Goal: Task Accomplishment & Management: Manage account settings

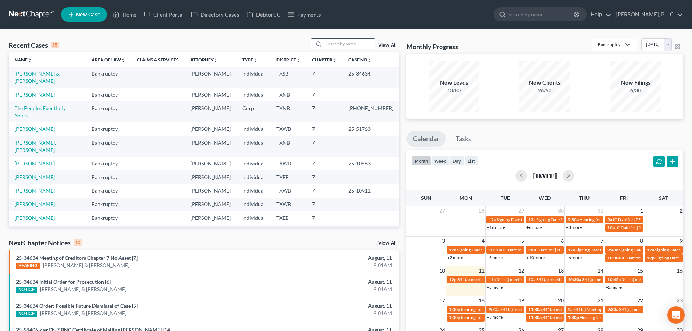
click at [337, 45] on input "search" at bounding box center [349, 44] width 51 height 11
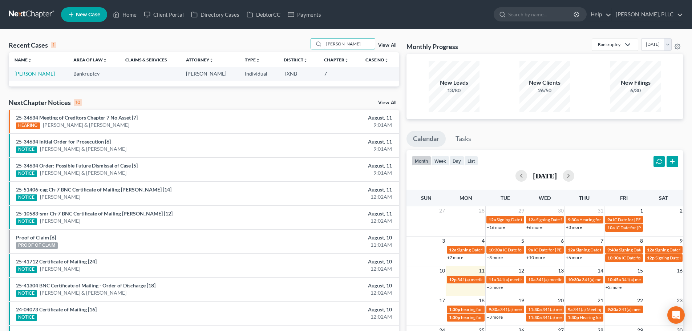
type input "wooten"
click at [48, 75] on link "Wooten, Diondala" at bounding box center [35, 74] width 40 height 6
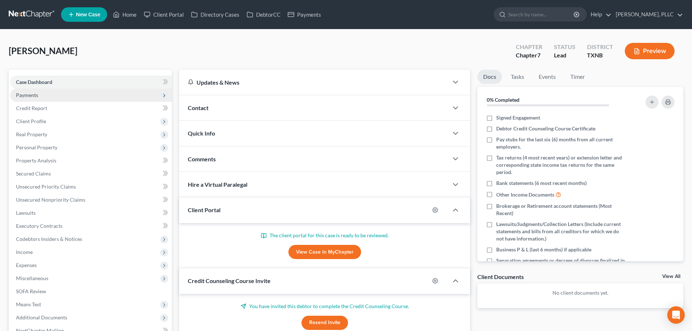
click at [35, 94] on span "Payments" at bounding box center [27, 95] width 22 height 6
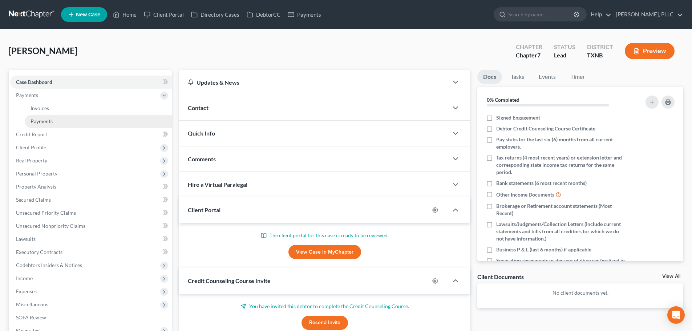
click at [42, 121] on span "Payments" at bounding box center [42, 121] width 22 height 6
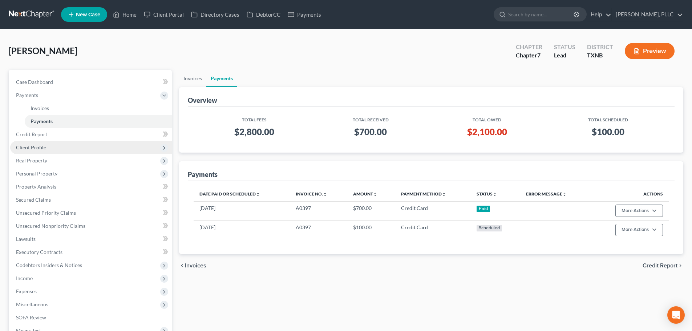
click at [39, 150] on span "Client Profile" at bounding box center [31, 147] width 30 height 6
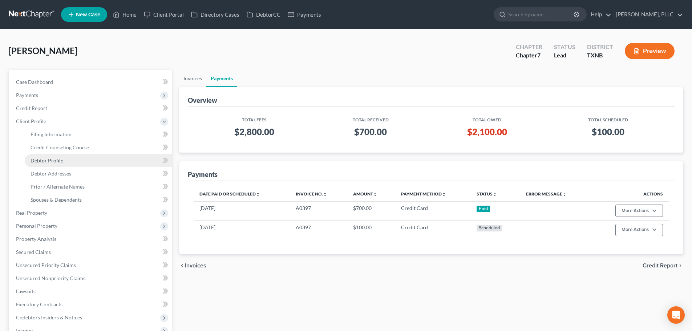
click at [56, 162] on span "Debtor Profile" at bounding box center [47, 160] width 33 height 6
select select "0"
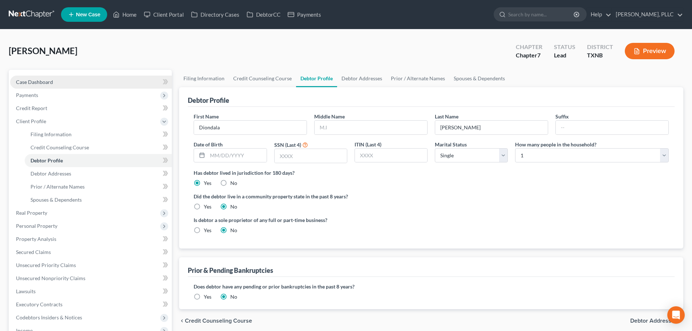
click at [54, 84] on link "Case Dashboard" at bounding box center [91, 82] width 162 height 13
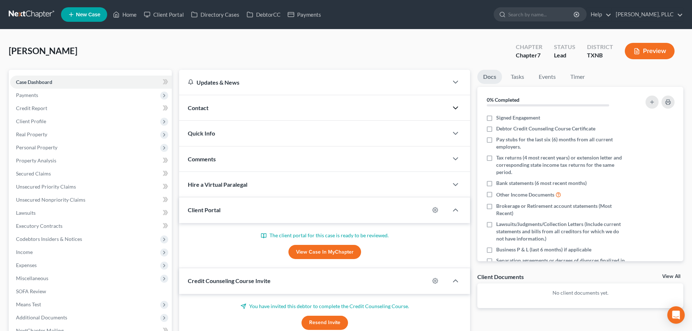
click at [456, 108] on polyline "button" at bounding box center [456, 108] width 4 height 2
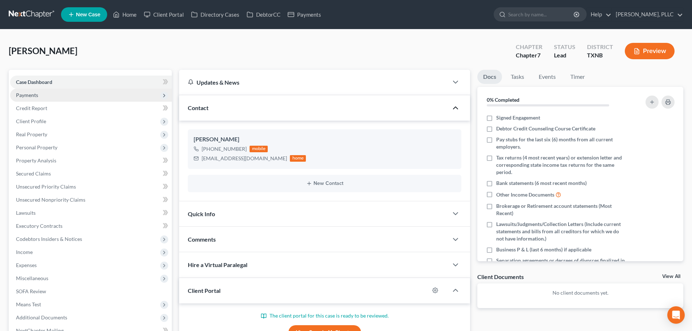
click at [42, 96] on span "Payments" at bounding box center [91, 95] width 162 height 13
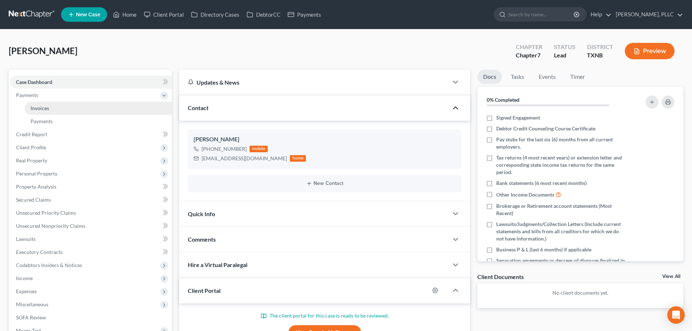
click at [47, 109] on span "Invoices" at bounding box center [40, 108] width 19 height 6
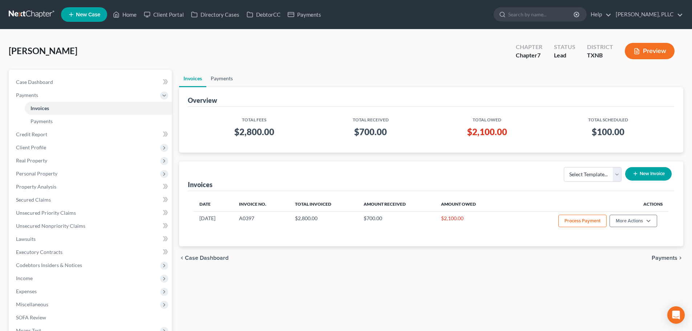
click at [225, 77] on link "Payments" at bounding box center [221, 78] width 31 height 17
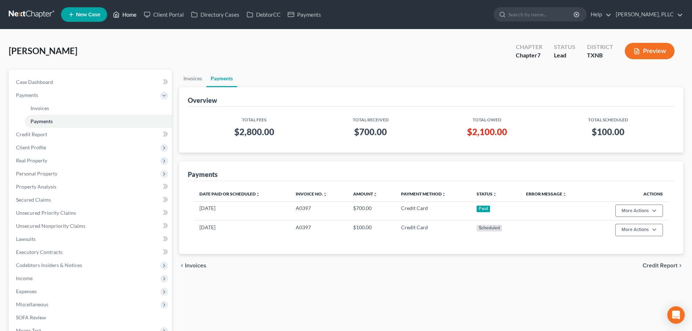
click at [129, 15] on link "Home" at bounding box center [124, 14] width 31 height 13
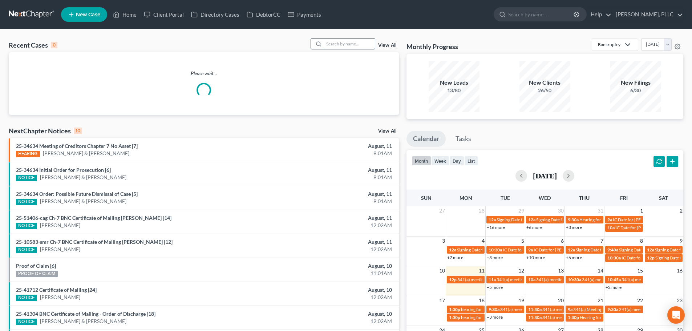
click at [349, 46] on input "search" at bounding box center [349, 44] width 51 height 11
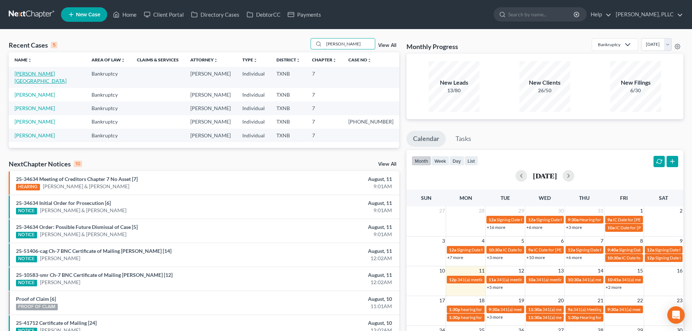
type input "brad"
click at [34, 75] on link "Bradley, Chester" at bounding box center [41, 77] width 52 height 13
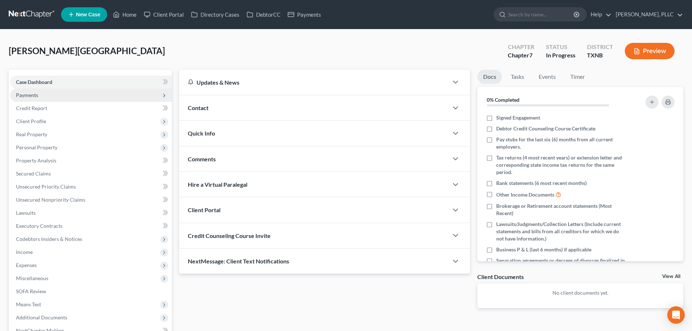
click at [36, 95] on span "Payments" at bounding box center [27, 95] width 22 height 6
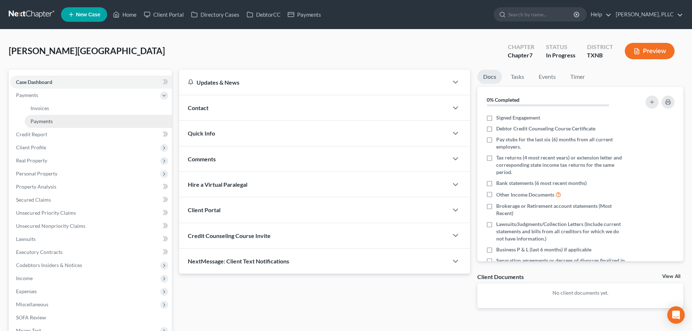
click at [44, 121] on span "Payments" at bounding box center [42, 121] width 22 height 6
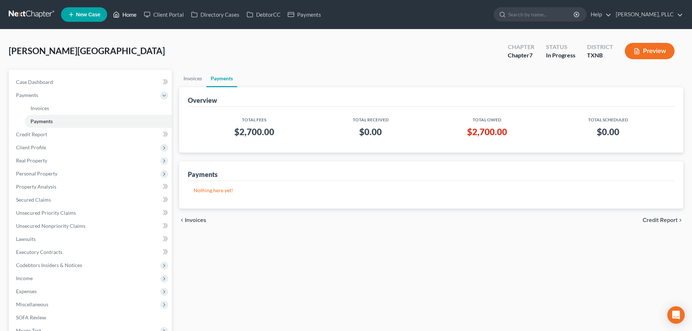
click at [131, 16] on link "Home" at bounding box center [124, 14] width 31 height 13
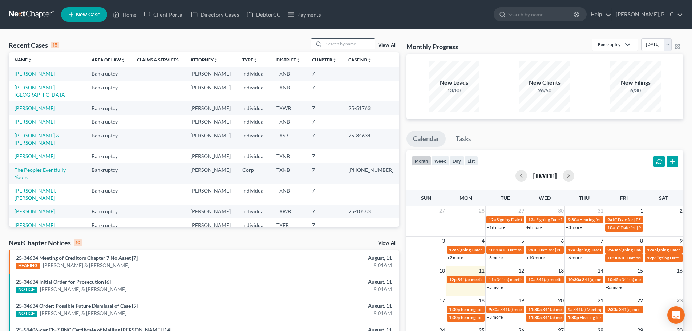
click at [350, 45] on input "search" at bounding box center [349, 44] width 51 height 11
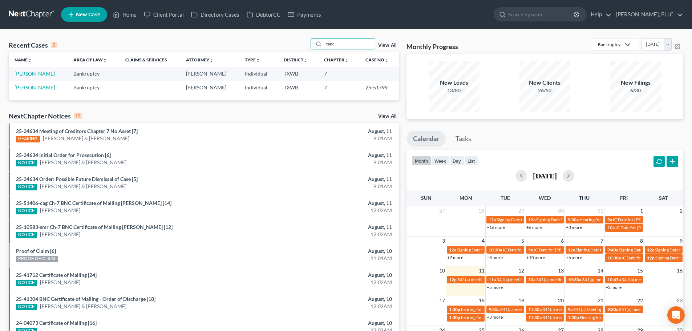
type input "tanc"
click at [48, 88] on link "Tancredi, Ramon" at bounding box center [35, 87] width 40 height 6
select select "4"
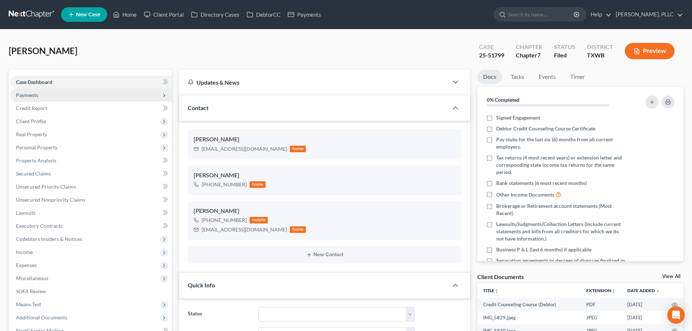
scroll to position [842, 0]
click at [128, 15] on link "Home" at bounding box center [124, 14] width 31 height 13
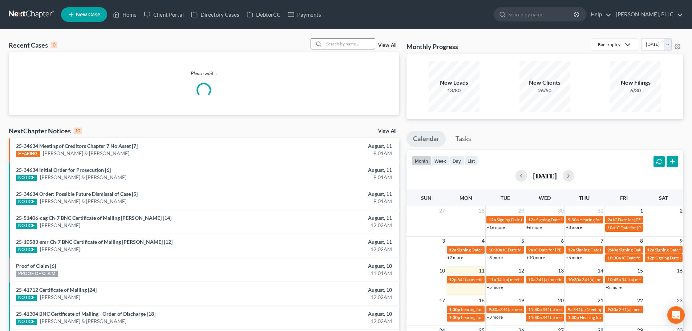
click at [345, 45] on input "search" at bounding box center [349, 44] width 51 height 11
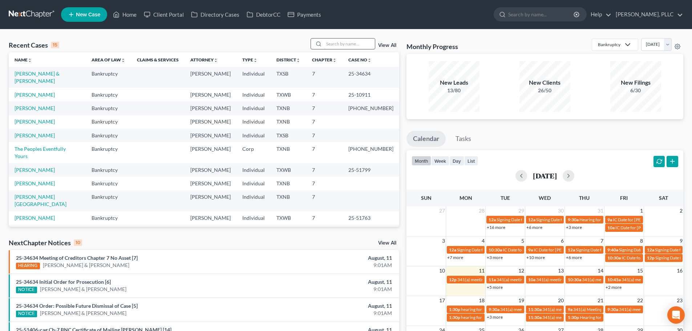
click at [344, 40] on input "search" at bounding box center [349, 44] width 51 height 11
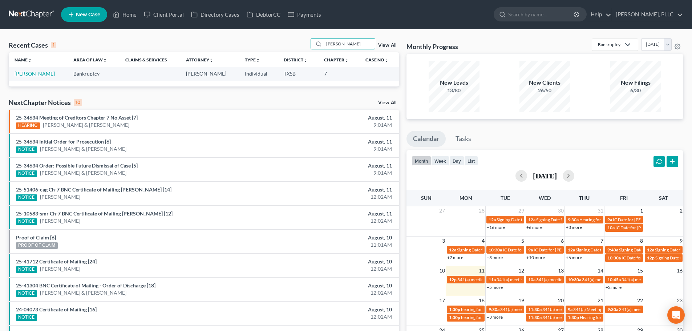
type input "cason"
click at [33, 73] on link "[PERSON_NAME]" at bounding box center [35, 74] width 40 height 6
select select "4"
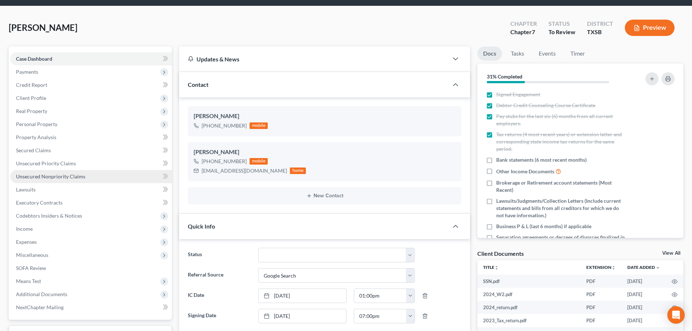
scroll to position [36, 0]
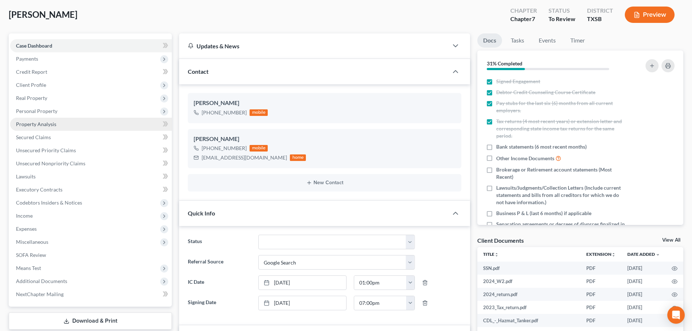
click at [44, 126] on span "Property Analysis" at bounding box center [36, 124] width 40 height 6
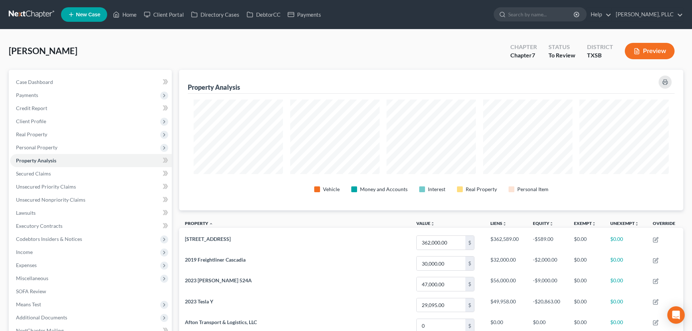
scroll to position [109, 0]
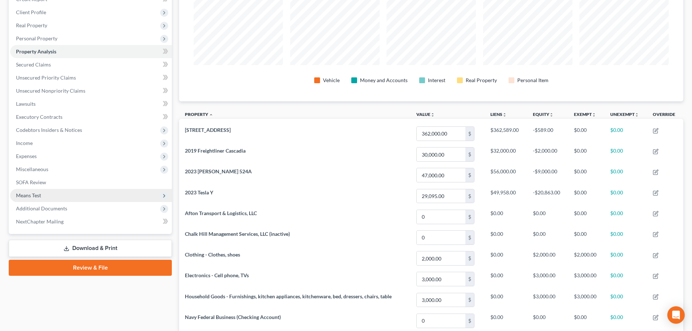
click at [48, 197] on span "Means Test" at bounding box center [91, 195] width 162 height 13
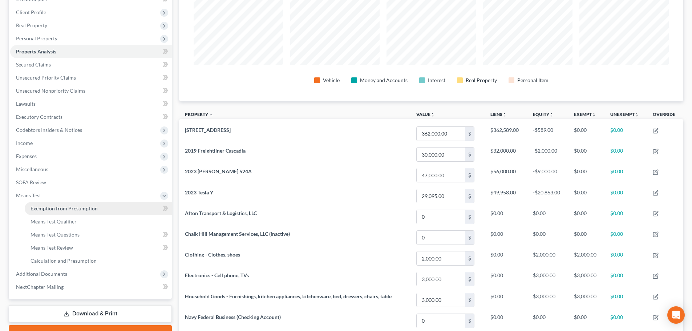
click at [48, 213] on link "Exemption from Presumption" at bounding box center [98, 208] width 147 height 13
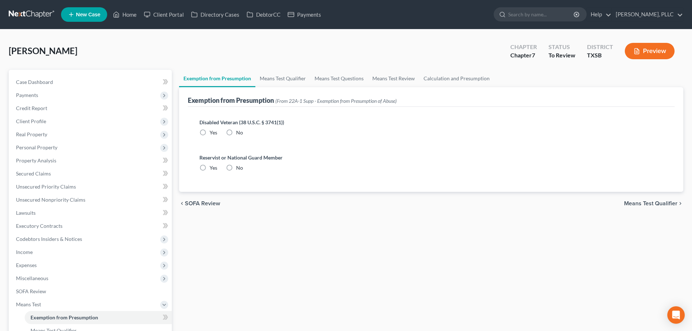
radio input "true"
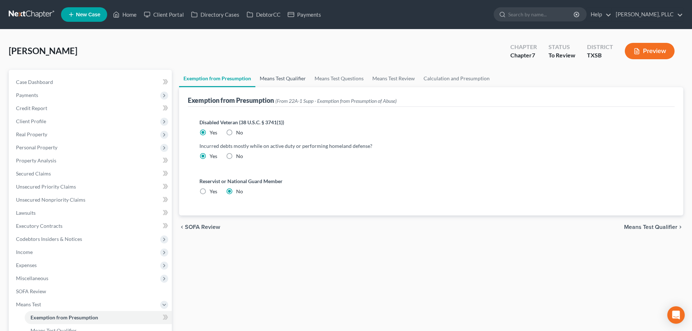
click at [278, 79] on link "Means Test Qualifier" at bounding box center [282, 78] width 55 height 17
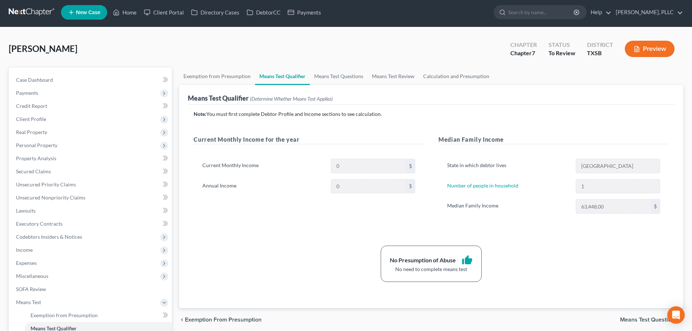
scroll to position [145, 0]
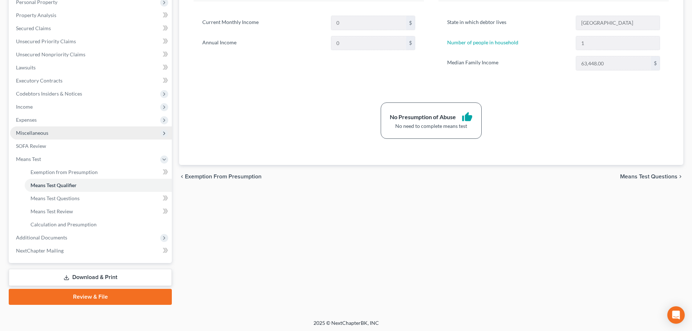
click at [51, 136] on span "Miscellaneous" at bounding box center [91, 132] width 162 height 13
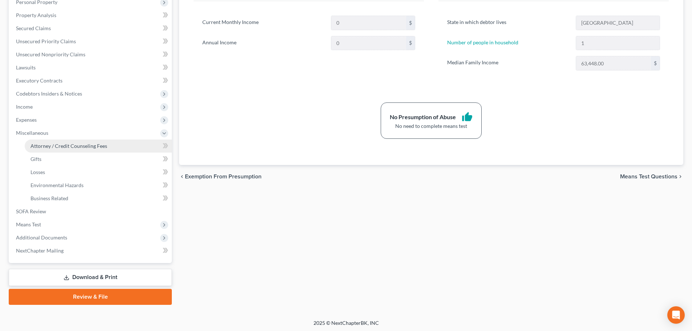
click at [54, 146] on span "Attorney / Credit Counseling Fees" at bounding box center [69, 146] width 77 height 6
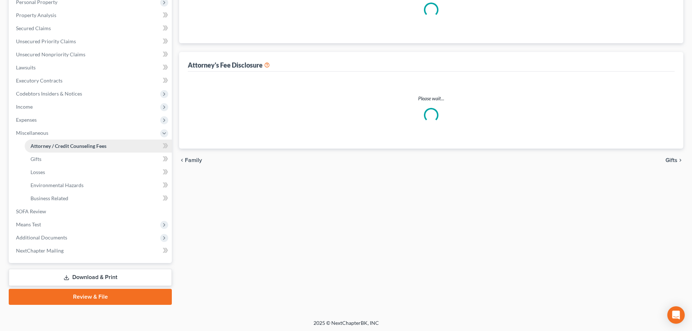
scroll to position [8, 0]
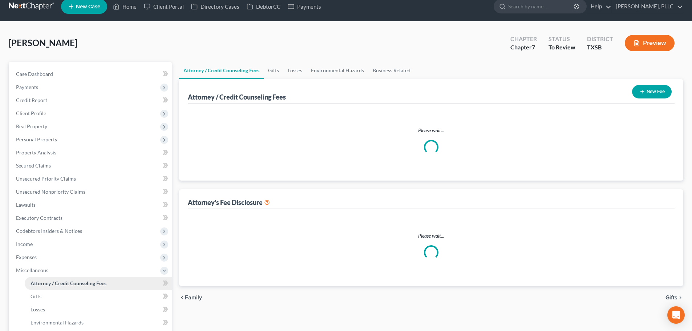
select select "0"
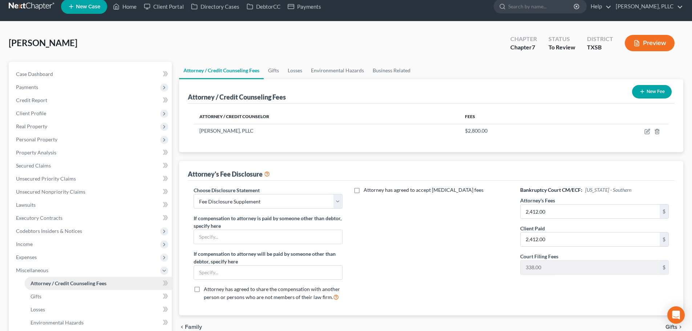
scroll to position [0, 0]
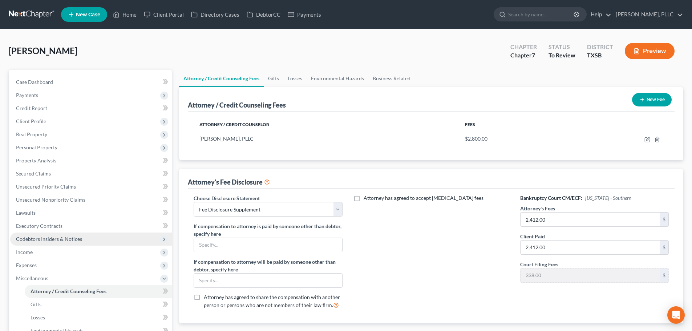
click at [94, 238] on span "Codebtors Insiders & Notices" at bounding box center [91, 239] width 162 height 13
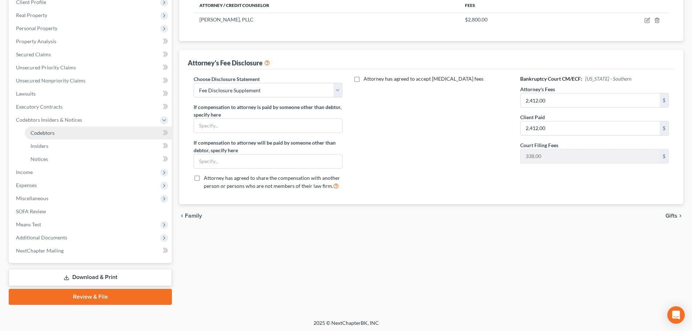
scroll to position [121, 0]
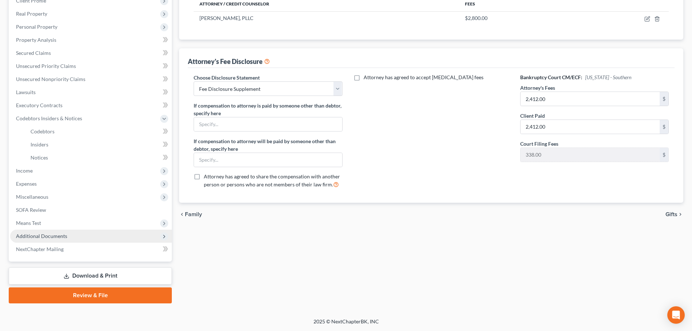
click at [57, 237] on span "Additional Documents" at bounding box center [41, 236] width 51 height 6
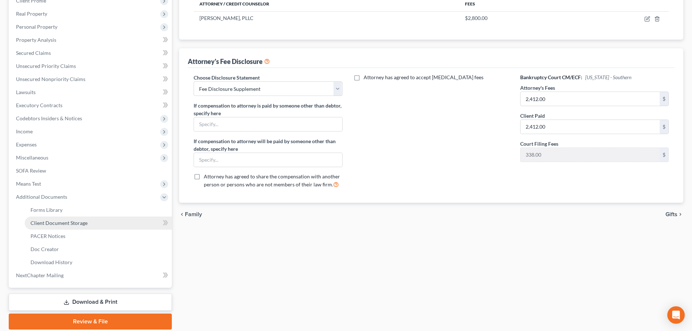
click at [60, 223] on span "Client Document Storage" at bounding box center [59, 223] width 57 height 6
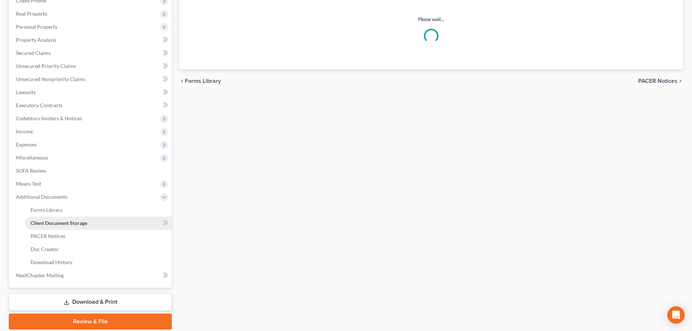
select select "8"
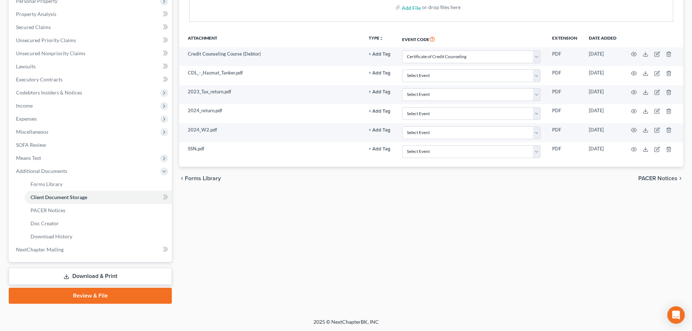
scroll to position [147, 0]
click at [113, 297] on link "Review & File" at bounding box center [90, 295] width 163 height 16
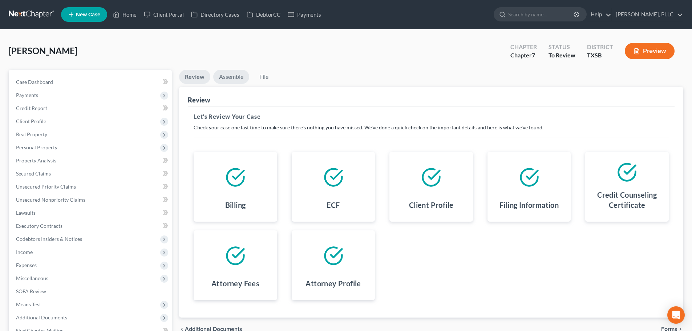
click at [232, 76] on link "Assemble" at bounding box center [231, 77] width 36 height 14
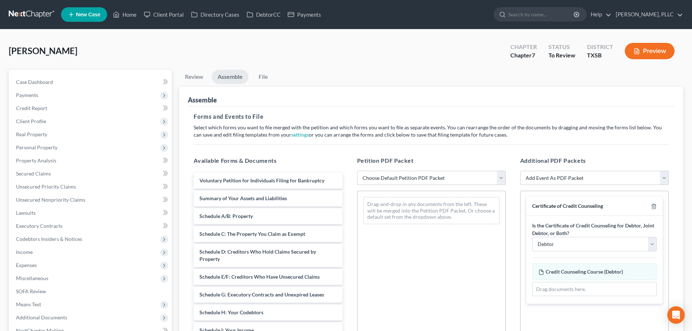
click at [392, 180] on select "Choose Default Petition PDF Packet Emergency Filing (Voluntary Petition and Cre…" at bounding box center [431, 178] width 149 height 15
select select "1"
click at [357, 171] on select "Choose Default Petition PDF Packet Emergency Filing (Voluntary Petition and Cre…" at bounding box center [431, 178] width 149 height 15
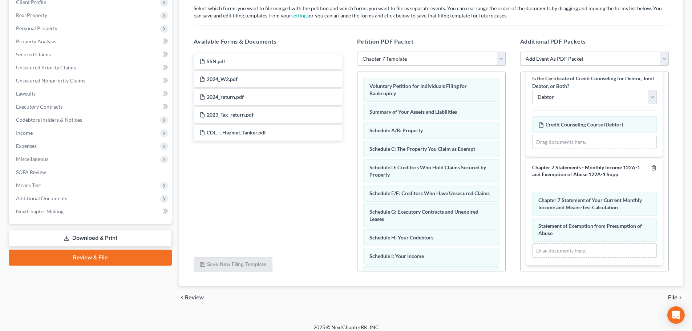
scroll to position [125, 0]
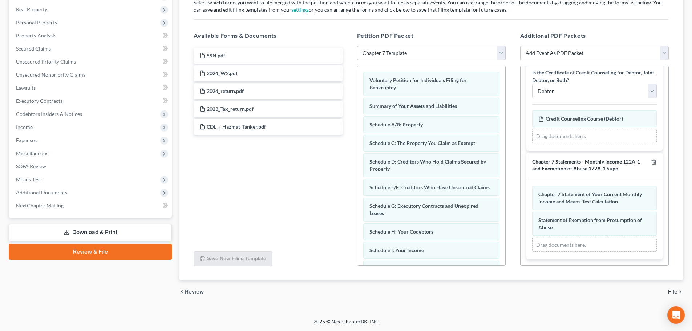
click at [675, 291] on span "File" at bounding box center [672, 292] width 9 height 6
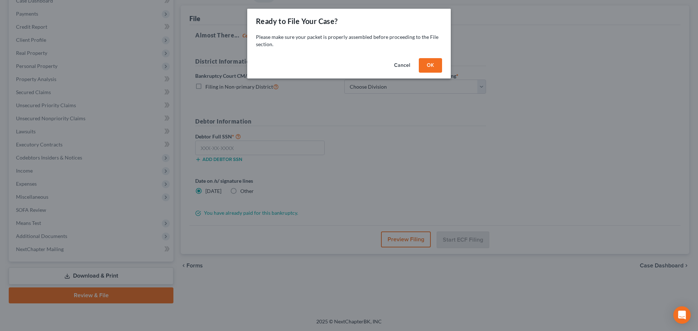
click at [424, 67] on button "OK" at bounding box center [430, 65] width 23 height 15
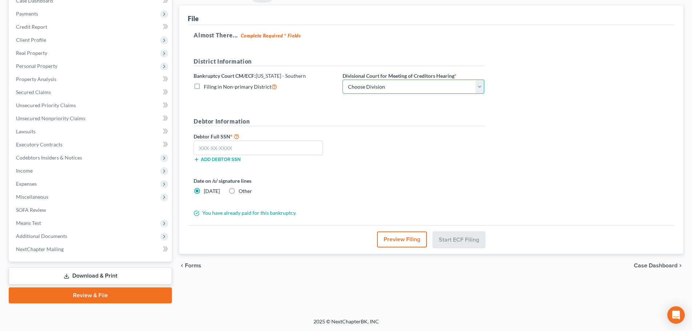
click at [419, 88] on select "Choose Division Brownsville Corpus Christi Galveston Houston Laredo McAllen Vic…" at bounding box center [414, 87] width 142 height 15
select select "3"
click at [343, 80] on select "Choose Division Brownsville Corpus Christi Galveston Houston Laredo McAllen Vic…" at bounding box center [414, 87] width 142 height 15
click at [288, 148] on input "text" at bounding box center [258, 148] width 129 height 15
type input "226-71-1631"
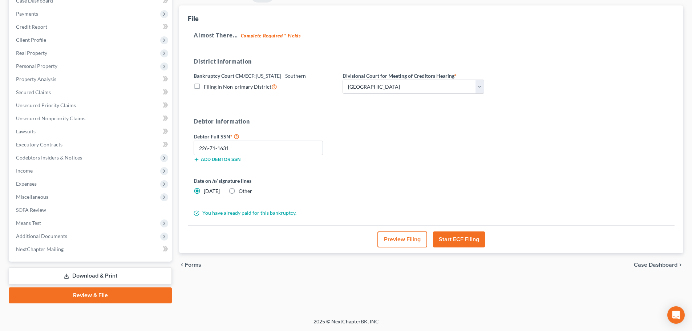
click at [454, 241] on button "Start ECF Filing" at bounding box center [459, 239] width 52 height 16
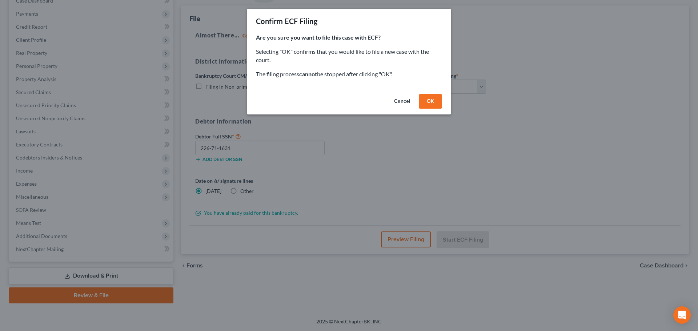
click at [431, 107] on button "OK" at bounding box center [430, 101] width 23 height 15
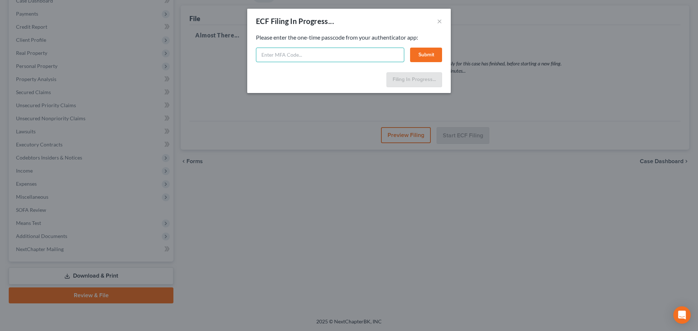
click at [359, 56] on input "text" at bounding box center [330, 55] width 148 height 15
type input "964748"
click at [423, 55] on button "Submit" at bounding box center [426, 55] width 32 height 15
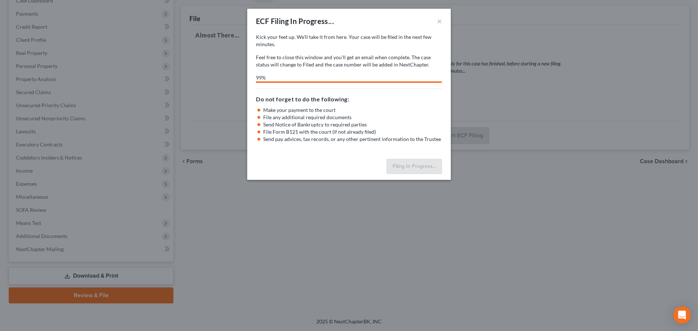
click at [35, 227] on div "ECF Filing In Progress... × Kick your feet up. We’ll take it from here. Your ca…" at bounding box center [349, 165] width 698 height 331
drag, startPoint x: 58, startPoint y: 231, endPoint x: 49, endPoint y: 229, distance: 8.6
drag, startPoint x: 49, startPoint y: 229, endPoint x: 438, endPoint y: 21, distance: 440.9
click at [438, 21] on button "×" at bounding box center [439, 21] width 5 height 9
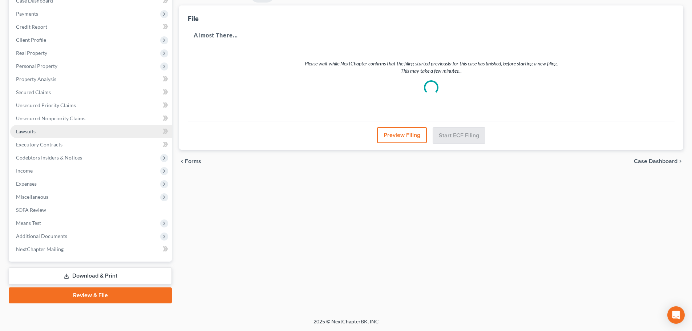
click at [33, 135] on link "Lawsuits" at bounding box center [91, 131] width 162 height 13
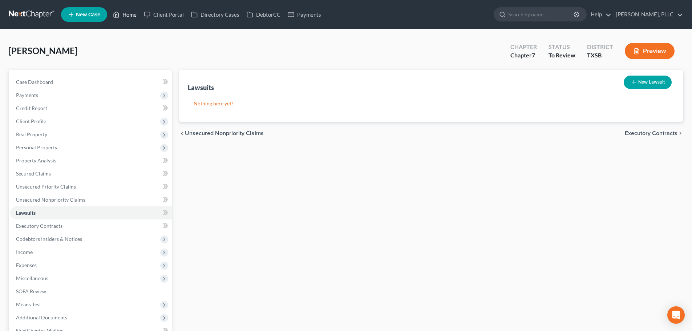
click at [130, 13] on link "Home" at bounding box center [124, 14] width 31 height 13
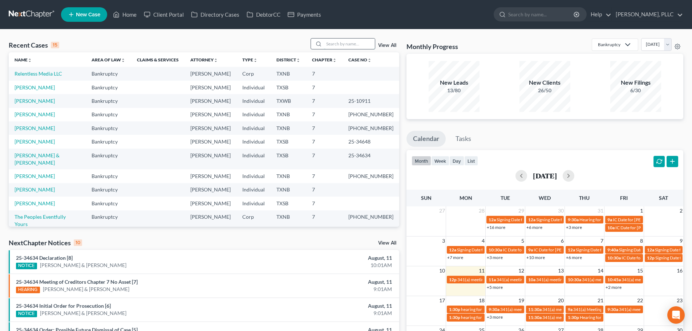
click at [333, 45] on input "search" at bounding box center [349, 44] width 51 height 11
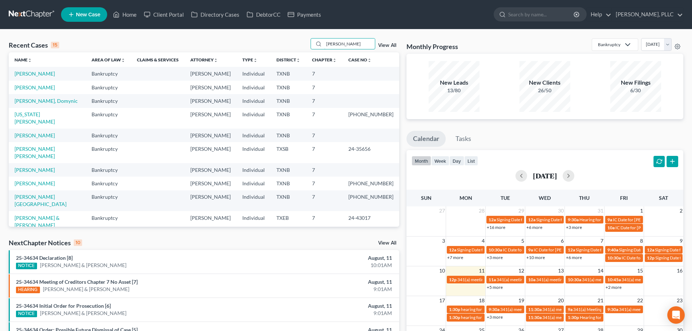
type input "williams"
click at [39, 75] on link "[PERSON_NAME]" at bounding box center [35, 74] width 40 height 6
select select "4"
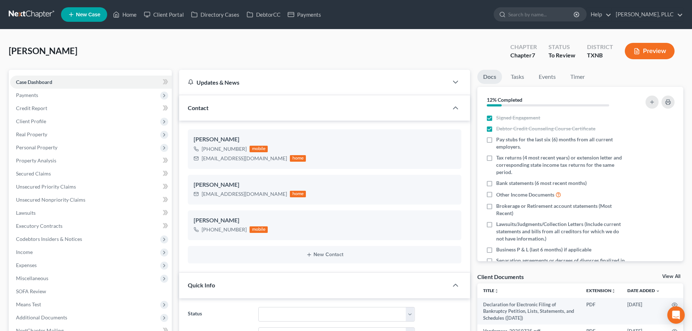
scroll to position [351, 0]
click at [45, 97] on span "Payments" at bounding box center [91, 95] width 162 height 13
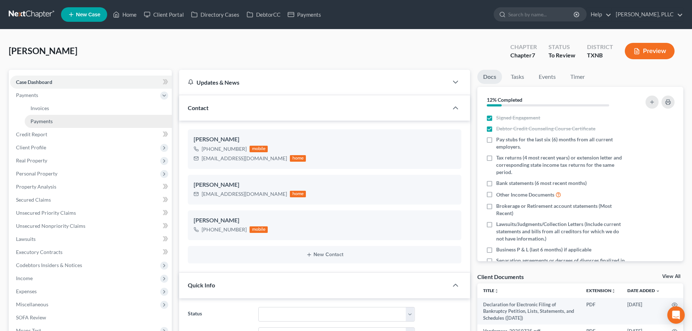
click at [47, 125] on link "Payments" at bounding box center [98, 121] width 147 height 13
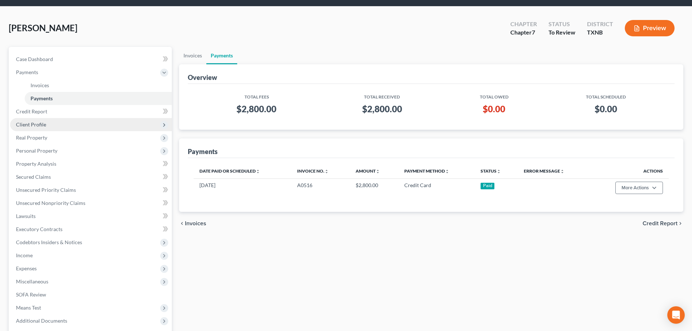
scroll to position [108, 0]
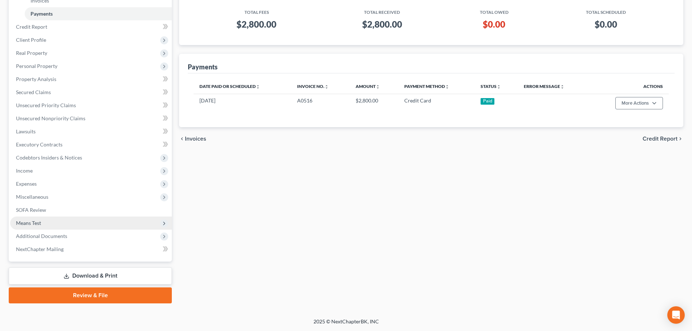
click at [48, 222] on span "Means Test" at bounding box center [91, 223] width 162 height 13
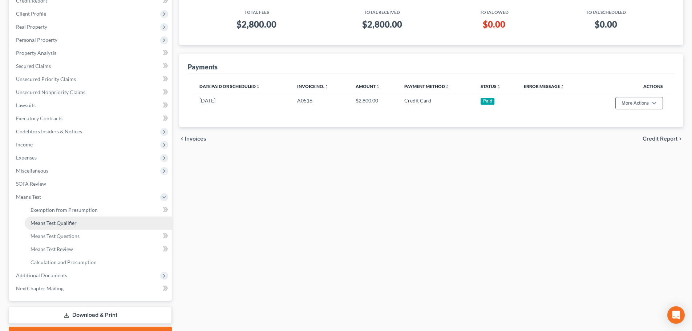
click at [51, 224] on span "Means Test Qualifier" at bounding box center [54, 223] width 46 height 6
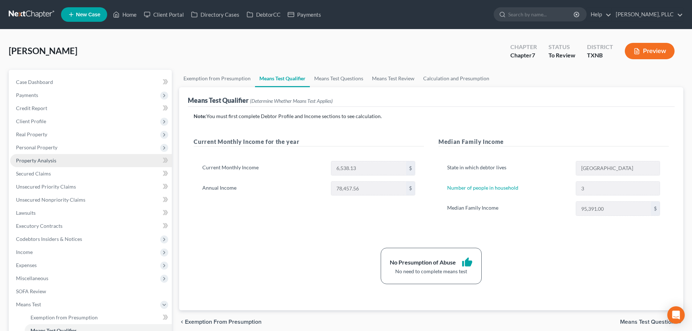
click at [41, 159] on span "Property Analysis" at bounding box center [36, 160] width 40 height 6
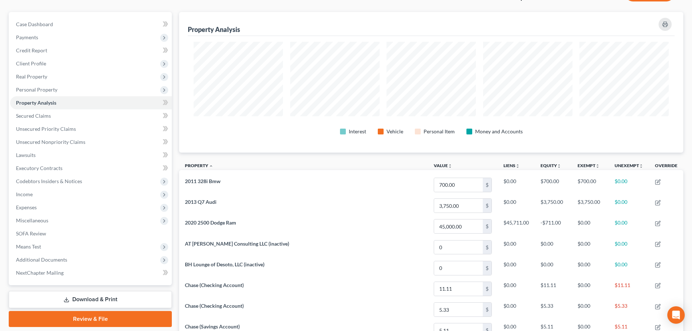
scroll to position [182, 0]
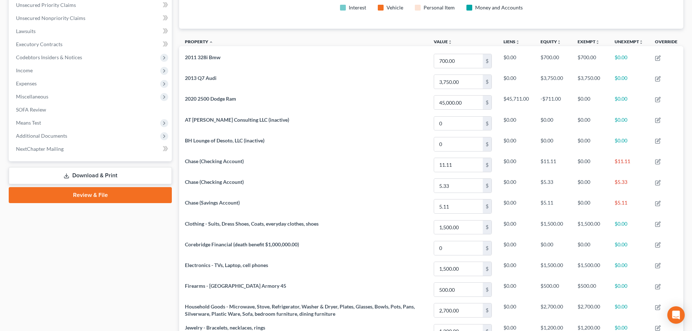
click at [100, 174] on link "Download & Print" at bounding box center [90, 175] width 163 height 17
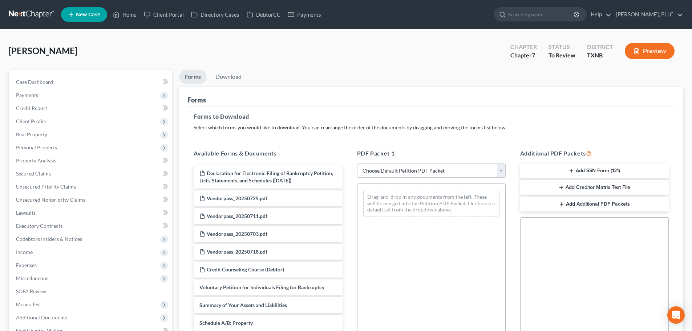
click at [575, 168] on button "Add SSN Form (121)" at bounding box center [594, 171] width 149 height 15
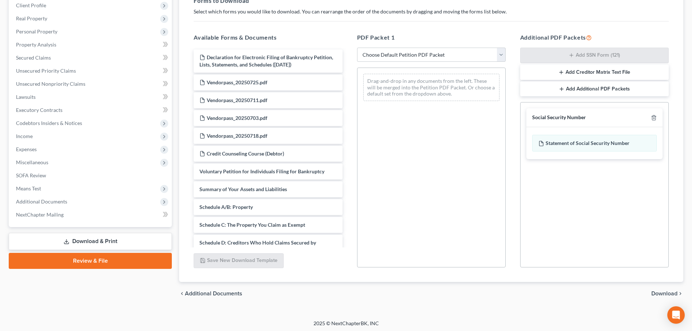
scroll to position [118, 0]
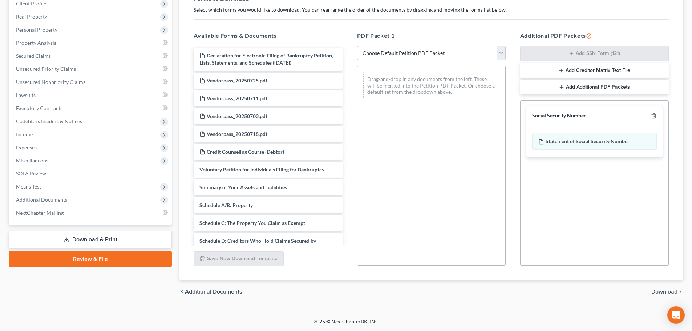
click at [672, 293] on span "Download" at bounding box center [665, 292] width 26 height 6
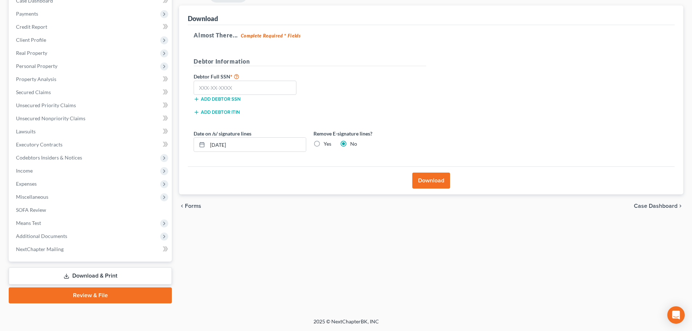
scroll to position [81, 0]
click at [257, 93] on input "text" at bounding box center [245, 88] width 103 height 15
type input "263-85-3744"
click at [430, 179] on button "Download" at bounding box center [431, 181] width 38 height 16
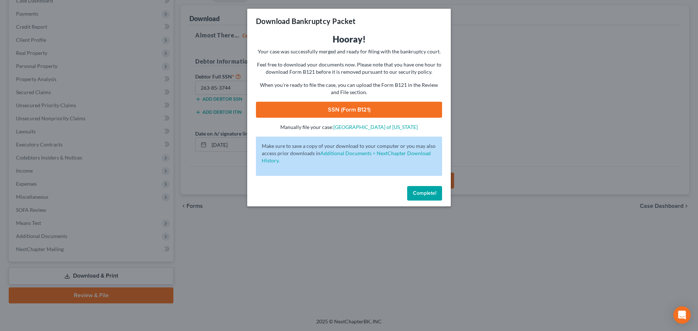
click at [359, 113] on link "SSN (Form B121)" at bounding box center [349, 110] width 186 height 16
click at [425, 196] on button "Complete!" at bounding box center [424, 193] width 35 height 15
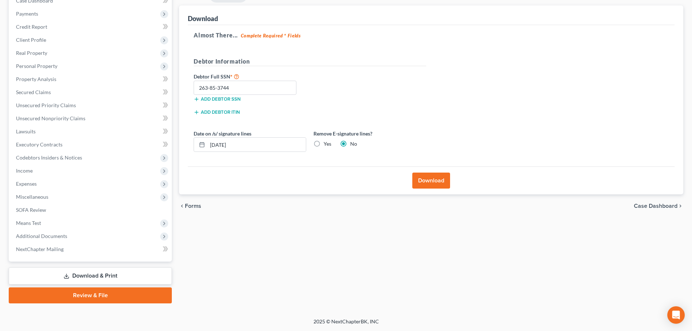
drag, startPoint x: 102, startPoint y: 295, endPoint x: 191, endPoint y: 281, distance: 89.8
click at [102, 295] on link "Review & File" at bounding box center [90, 295] width 163 height 16
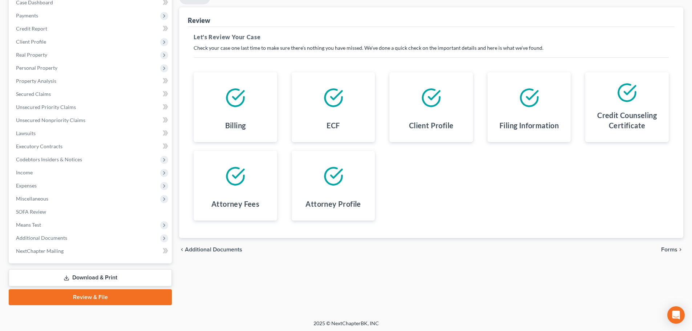
scroll to position [81, 0]
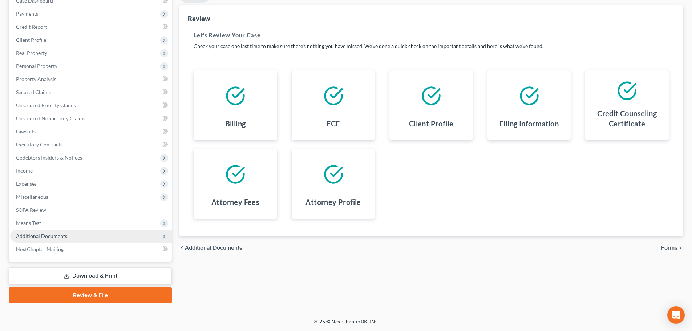
click at [61, 238] on span "Additional Documents" at bounding box center [41, 236] width 51 height 6
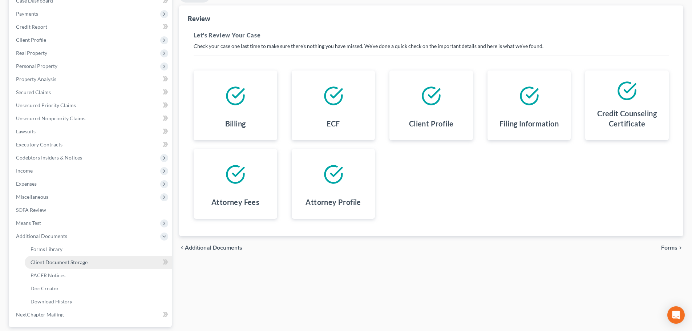
click at [63, 261] on span "Client Document Storage" at bounding box center [59, 262] width 57 height 6
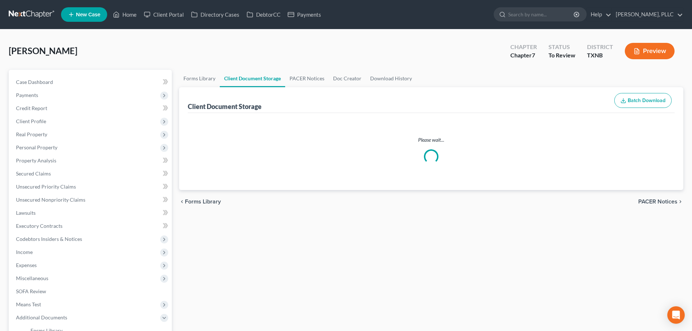
select select "6"
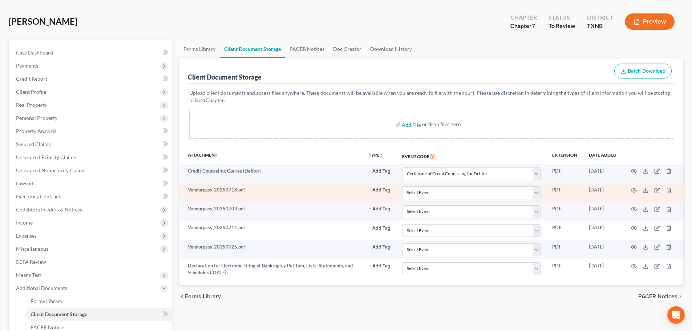
scroll to position [109, 0]
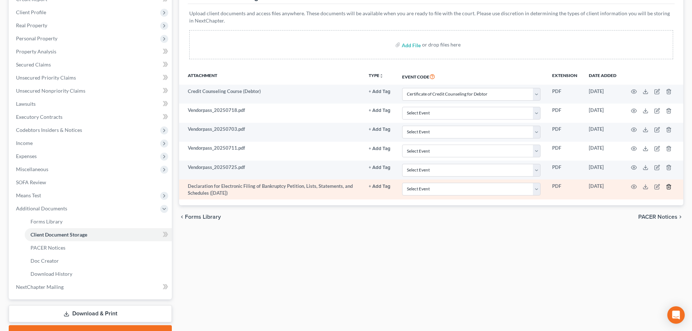
click at [670, 189] on icon "button" at bounding box center [669, 187] width 6 height 6
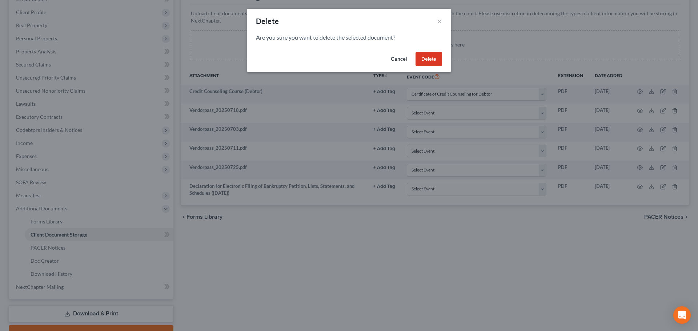
click at [431, 63] on button "Delete" at bounding box center [428, 59] width 27 height 15
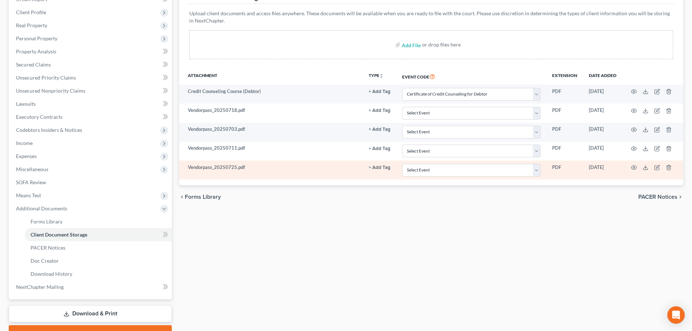
scroll to position [0, 0]
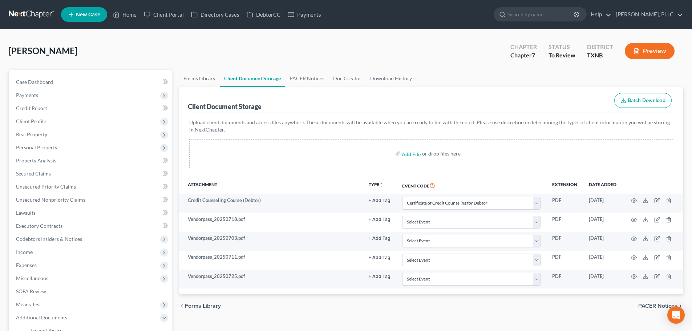
select select "6"
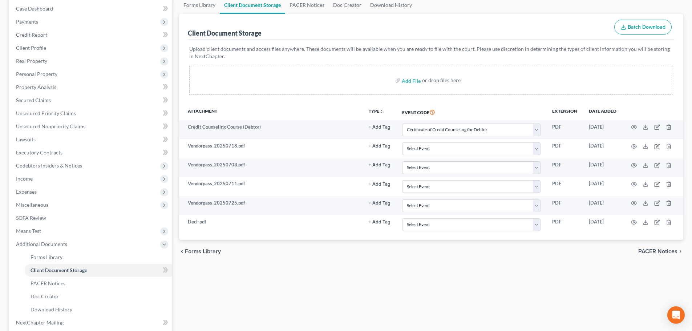
scroll to position [109, 0]
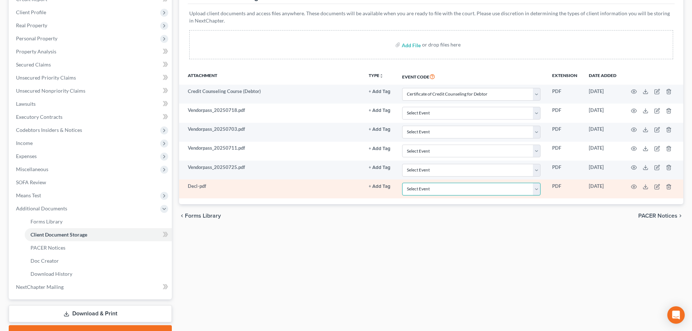
click at [536, 190] on select "Select Event 20 Largest unsecured creditors Amended petition Attachment to Volu…" at bounding box center [471, 189] width 138 height 13
select select "19"
click at [402, 183] on select "Select Event 20 Largest unsecured creditors Amended petition Attachment to Volu…" at bounding box center [471, 189] width 138 height 13
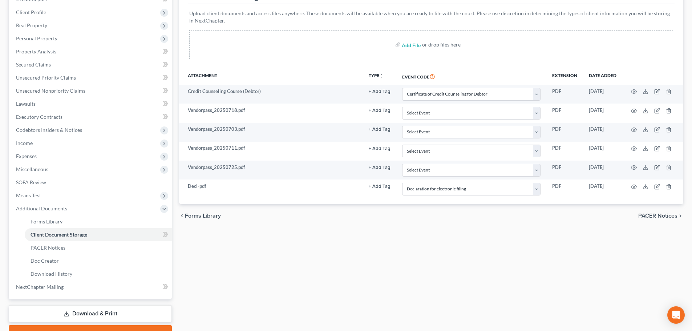
click at [468, 214] on div "chevron_left Forms Library PACER Notices chevron_right" at bounding box center [431, 215] width 504 height 23
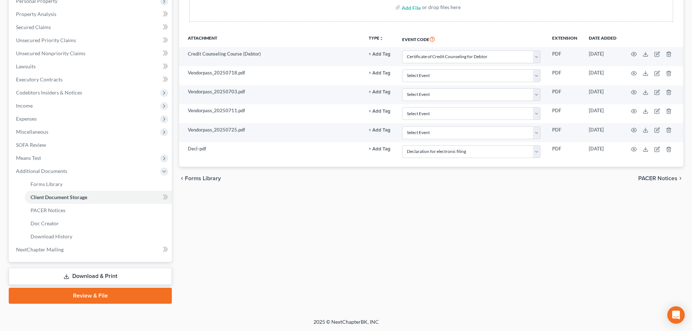
scroll to position [147, 0]
drag, startPoint x: 137, startPoint y: 297, endPoint x: 181, endPoint y: 297, distance: 44.3
click at [137, 297] on link "Review & File" at bounding box center [90, 295] width 163 height 16
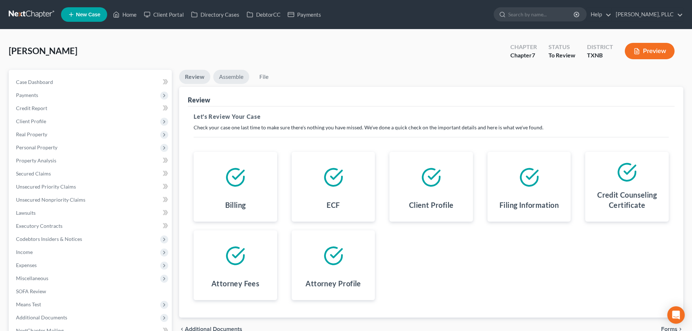
click at [230, 77] on link "Assemble" at bounding box center [231, 77] width 36 height 14
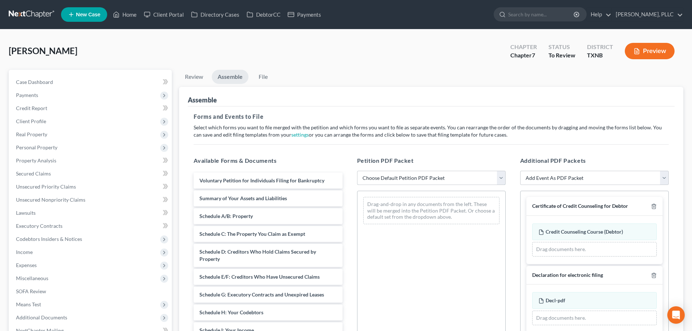
click at [395, 176] on select "Choose Default Petition PDF Packet Complete Bankruptcy Petition (all forms and …" at bounding box center [431, 178] width 149 height 15
select select "0"
click at [357, 171] on select "Choose Default Petition PDF Packet Complete Bankruptcy Petition (all forms and …" at bounding box center [431, 178] width 149 height 15
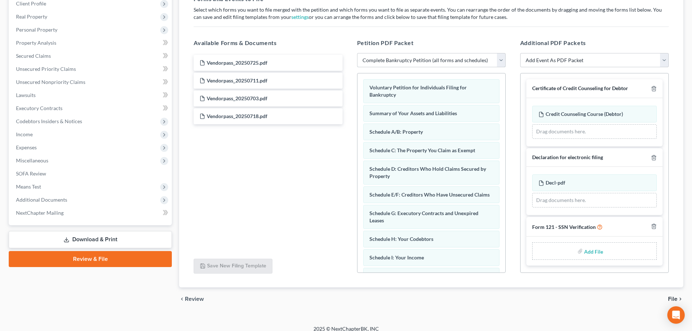
scroll to position [125, 0]
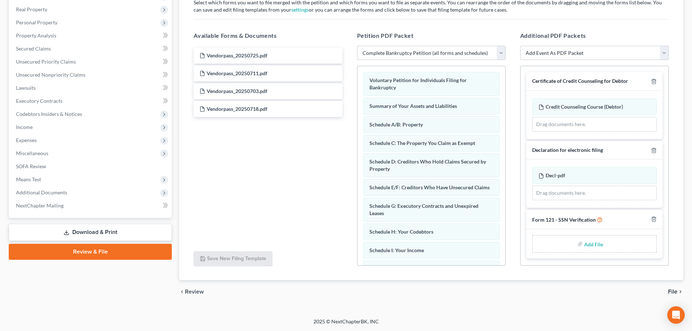
click at [596, 245] on input "file" at bounding box center [592, 243] width 17 height 13
type input "C:\fakepath\SSN Ver.pdf"
click at [672, 293] on span "File" at bounding box center [672, 292] width 9 height 6
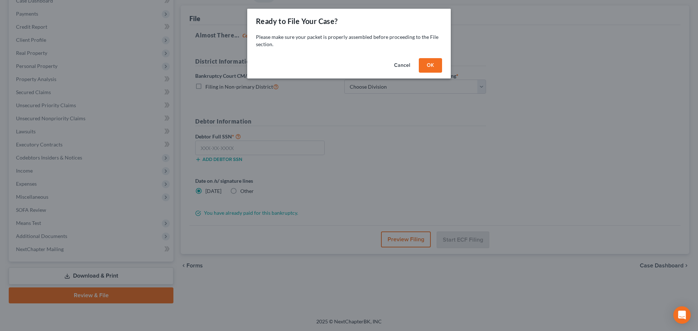
click at [428, 63] on button "OK" at bounding box center [430, 65] width 23 height 15
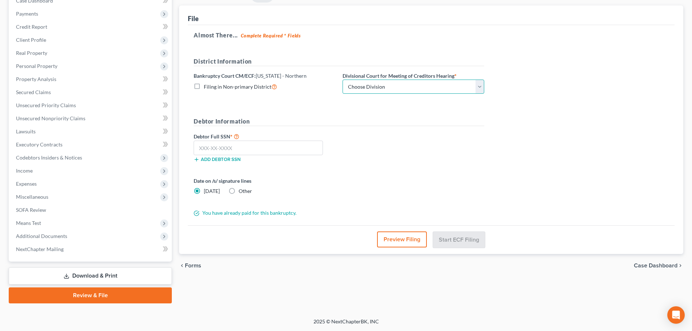
click at [445, 89] on select "Choose Division Abilene Amarillo Dallas Fort Worth Lubbock San Angelo Witchita …" at bounding box center [414, 87] width 142 height 15
select select "2"
click at [343, 80] on select "Choose Division Abilene Amarillo Dallas Fort Worth Lubbock San Angelo Witchita …" at bounding box center [414, 87] width 142 height 15
click at [312, 147] on input "text" at bounding box center [258, 148] width 129 height 15
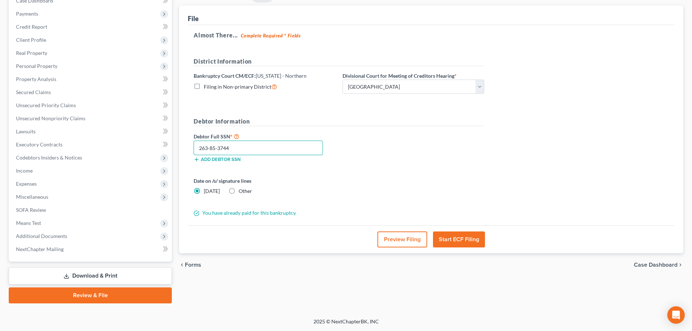
type input "263-85-3744"
click at [390, 170] on form "District Information Bankruptcy Court CM/ECF: Texas - Northern Filing in Non-pr…" at bounding box center [339, 137] width 291 height 160
click at [453, 238] on button "Start ECF Filing" at bounding box center [459, 239] width 52 height 16
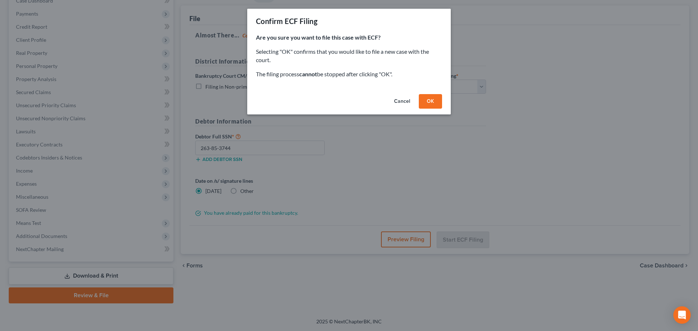
click at [434, 104] on button "OK" at bounding box center [430, 101] width 23 height 15
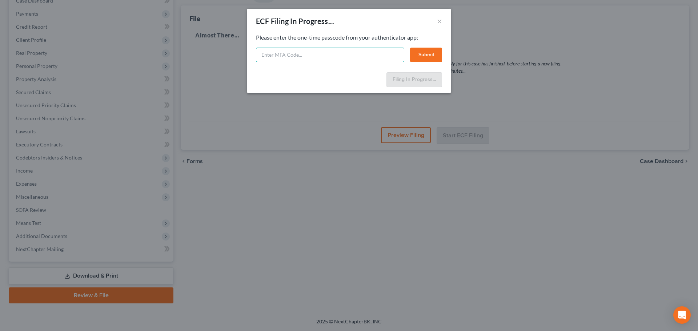
click at [269, 55] on input "text" at bounding box center [330, 55] width 148 height 15
paste input "450714"
type input "450714"
click at [420, 59] on button "Submit" at bounding box center [426, 55] width 32 height 15
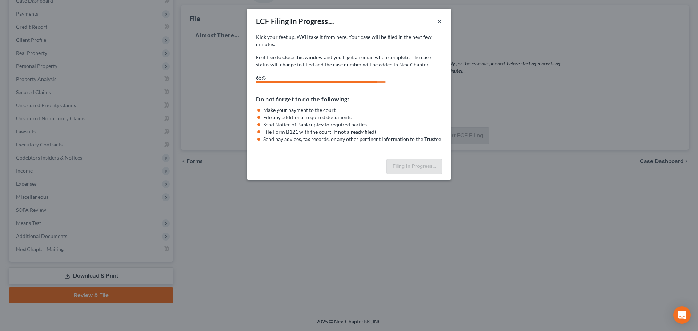
click at [439, 21] on button "×" at bounding box center [439, 21] width 5 height 9
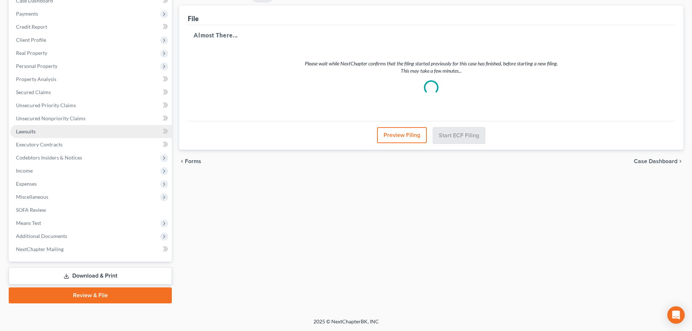
click at [51, 134] on link "Lawsuits" at bounding box center [91, 131] width 162 height 13
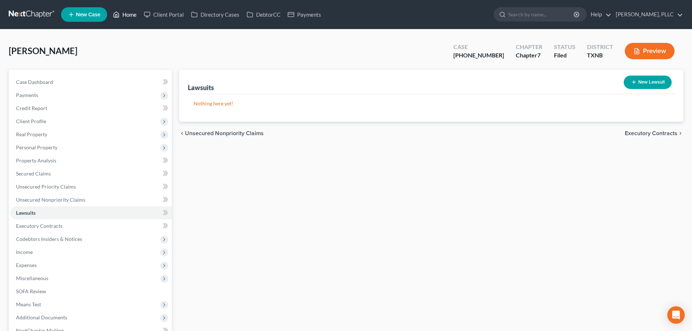
click at [129, 15] on link "Home" at bounding box center [124, 14] width 31 height 13
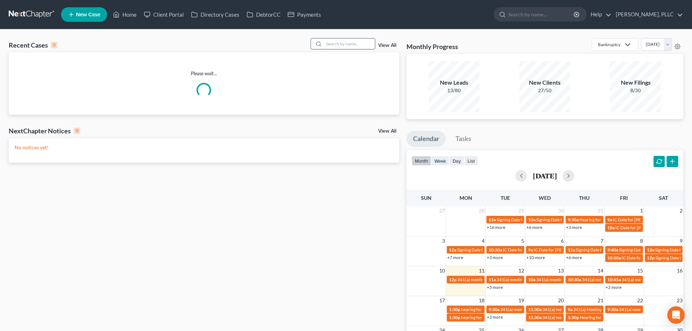
click at [340, 46] on input "search" at bounding box center [349, 44] width 51 height 11
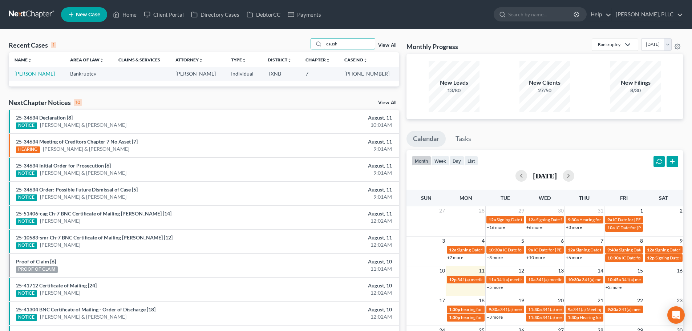
type input "caush"
click at [40, 76] on link "[PERSON_NAME]" at bounding box center [35, 74] width 40 height 6
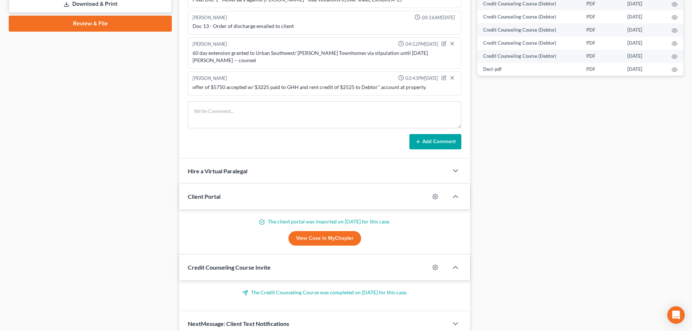
scroll to position [387, 0]
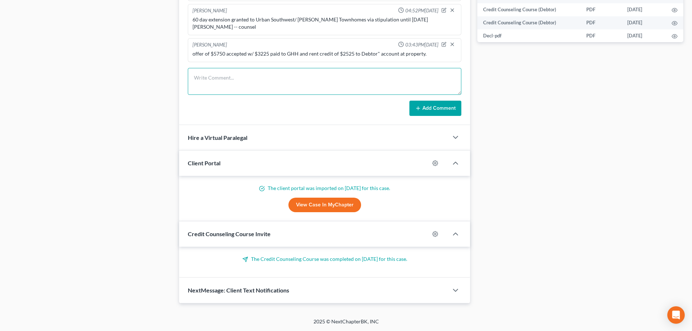
click at [257, 77] on textarea at bounding box center [325, 81] width 274 height 27
type textarea "Plaintiff stips satisfied. Awaiting payment."
click at [438, 112] on button "Add Comment" at bounding box center [436, 108] width 52 height 15
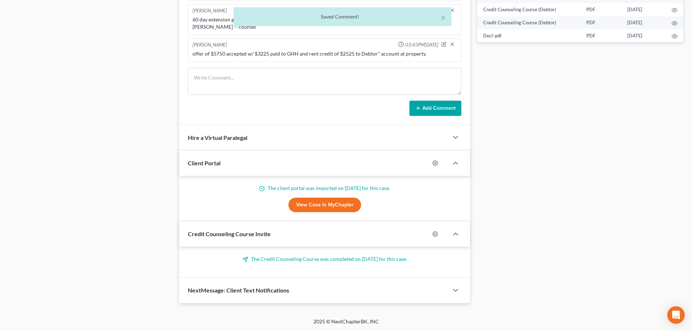
scroll to position [880, 0]
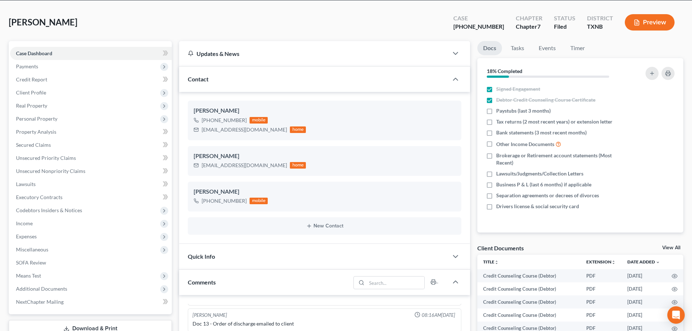
scroll to position [0, 0]
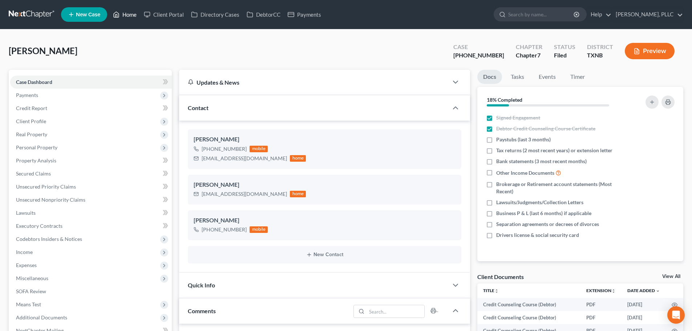
click at [128, 14] on link "Home" at bounding box center [124, 14] width 31 height 13
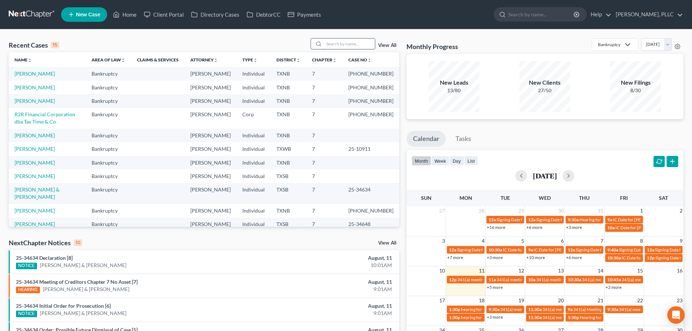
click at [362, 47] on input "search" at bounding box center [349, 44] width 51 height 11
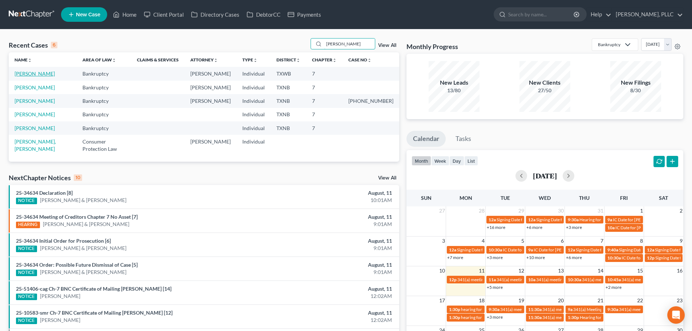
type input "felicia"
click at [25, 74] on link "[PERSON_NAME]" at bounding box center [35, 74] width 40 height 6
select select "1"
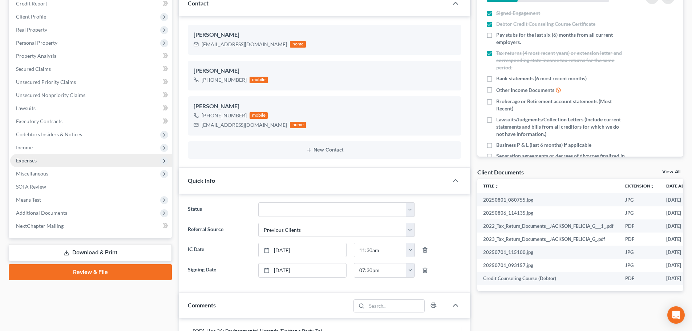
scroll to position [109, 0]
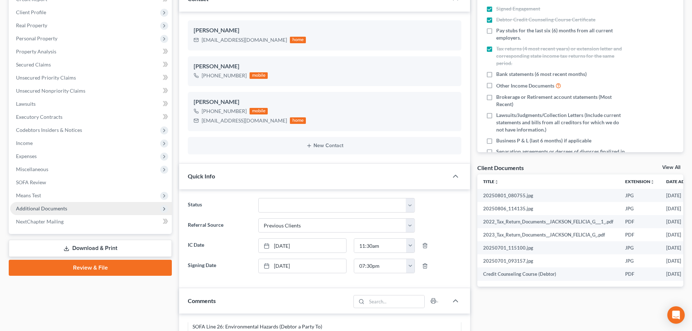
click at [58, 207] on span "Additional Documents" at bounding box center [41, 208] width 51 height 6
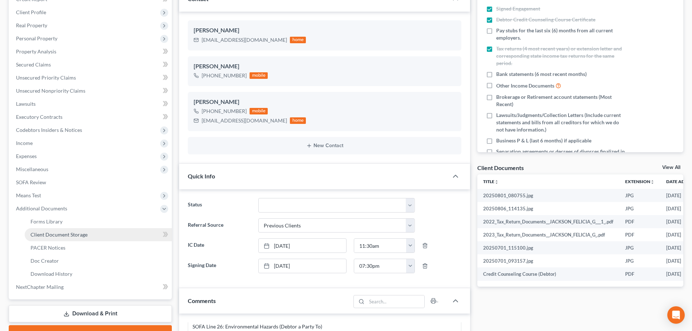
click at [61, 236] on span "Client Document Storage" at bounding box center [59, 234] width 57 height 6
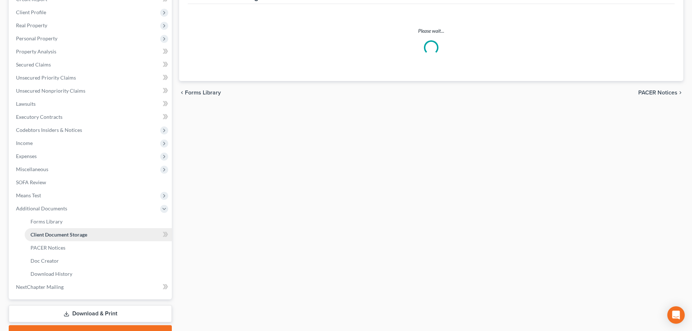
select select "0"
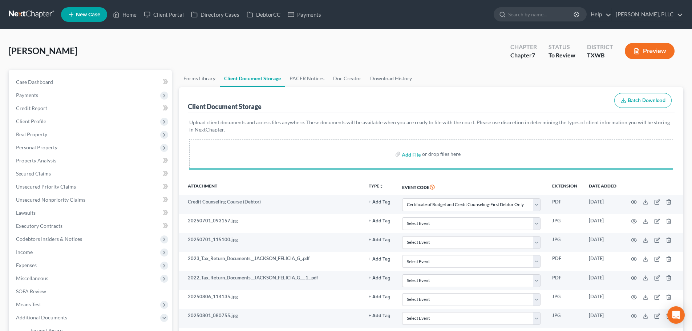
select select "0"
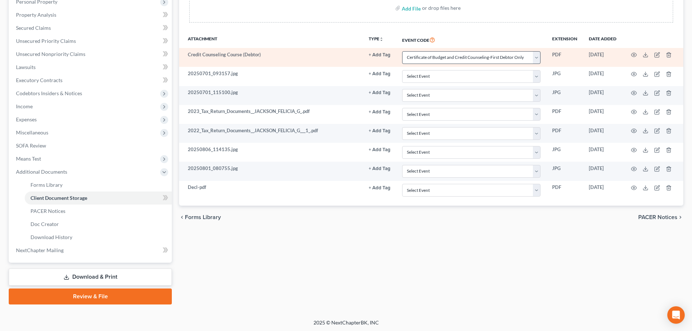
scroll to position [147, 0]
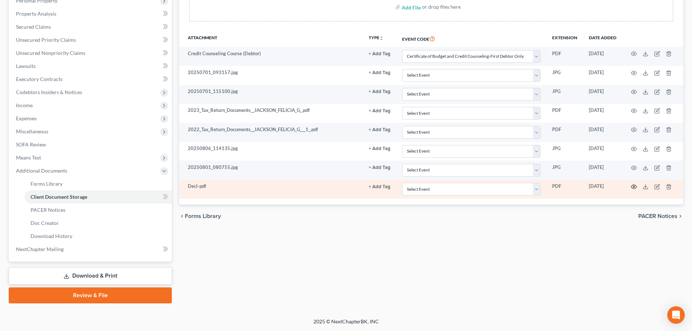
click at [633, 186] on icon "button" at bounding box center [634, 187] width 6 height 6
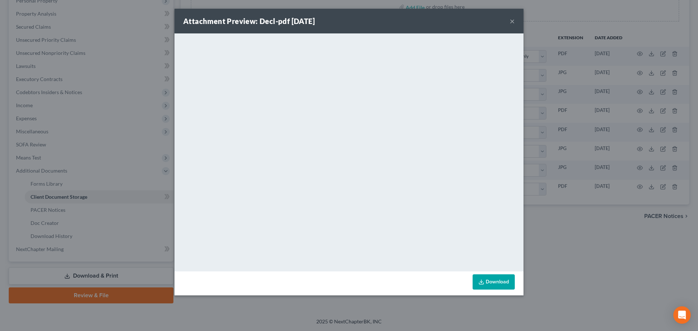
click at [512, 21] on button "×" at bounding box center [512, 21] width 5 height 9
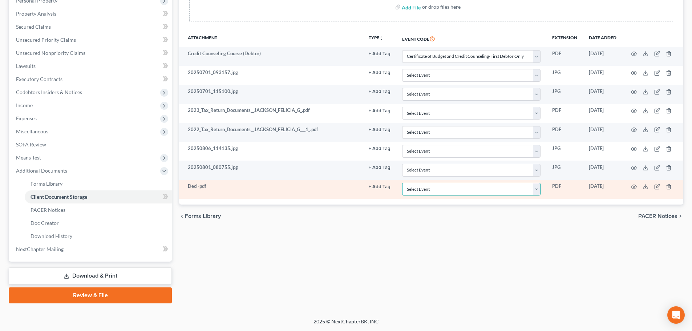
click at [467, 188] on select "Select Event Certificate of Budget and Credit Counseling-First Debtor Only Cert…" at bounding box center [471, 189] width 138 height 13
select select "9"
click at [402, 183] on select "Select Event Certificate of Budget and Credit Counseling-First Debtor Only Cert…" at bounding box center [471, 189] width 138 height 13
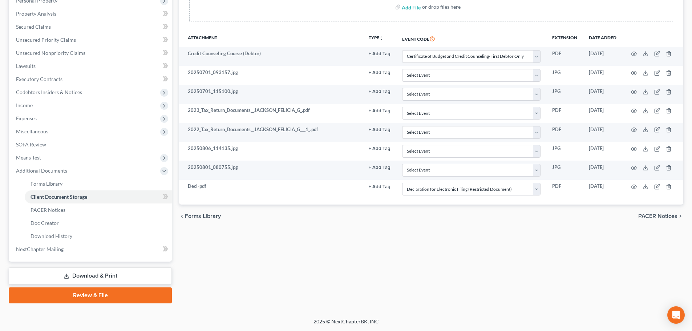
click at [423, 260] on div "Forms Library Client Document Storage PACER Notices Doc Creator Download Histor…" at bounding box center [432, 113] width 512 height 381
click at [114, 295] on link "Review & File" at bounding box center [90, 295] width 163 height 16
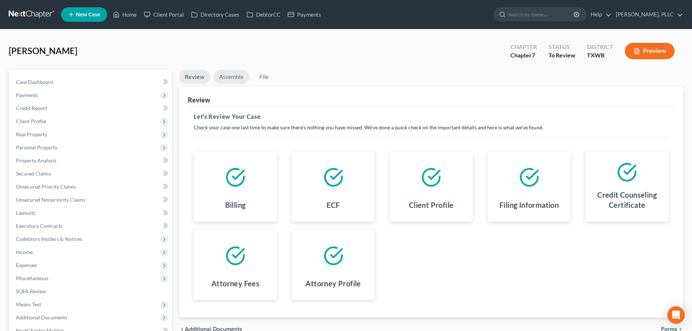
click at [232, 80] on link "Assemble" at bounding box center [231, 77] width 36 height 14
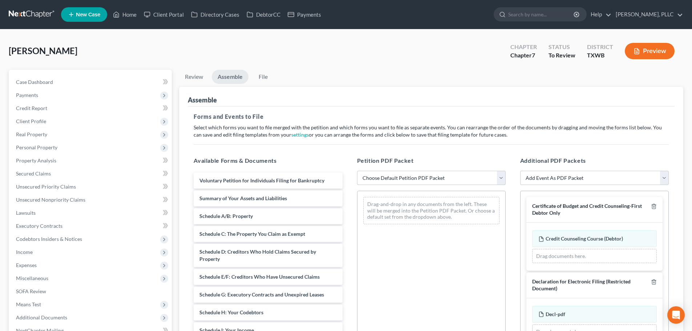
click at [413, 180] on select "Choose Default Petition PDF Packet Emergency Filing (Voluntary Petition and Cre…" at bounding box center [431, 178] width 149 height 15
select select "1"
click at [357, 171] on select "Choose Default Petition PDF Packet Emergency Filing (Voluntary Petition and Cre…" at bounding box center [431, 178] width 149 height 15
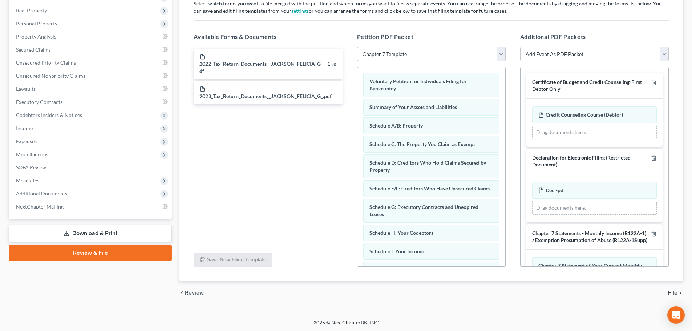
scroll to position [125, 0]
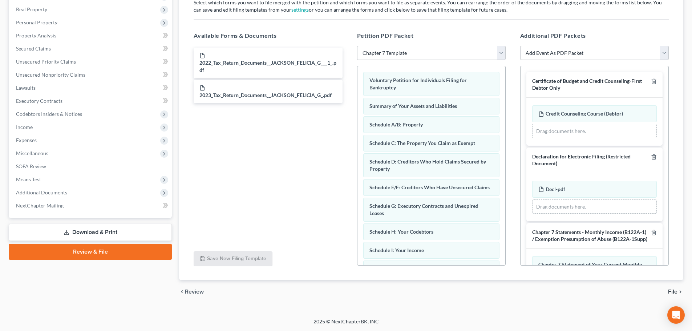
click at [676, 291] on span "File" at bounding box center [672, 292] width 9 height 6
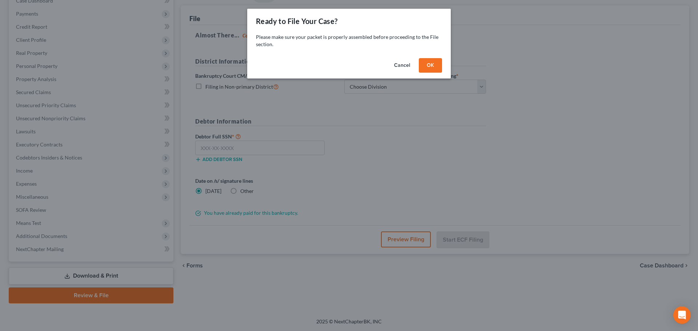
click at [432, 65] on button "OK" at bounding box center [430, 65] width 23 height 15
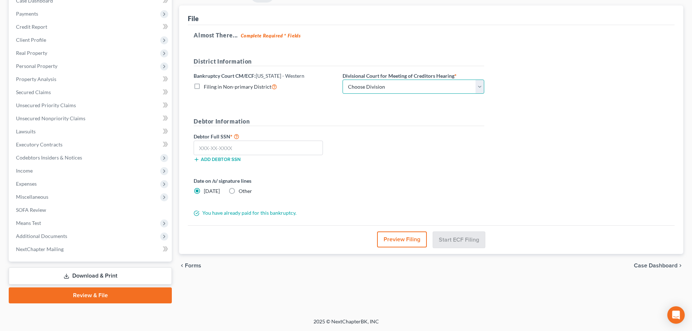
click at [392, 86] on select "Choose Division Austin El Paso Midland San Antonio Waco" at bounding box center [414, 87] width 142 height 15
select select "0"
click at [343, 80] on select "Choose Division Austin El Paso Midland San Antonio Waco" at bounding box center [414, 87] width 142 height 15
click at [305, 147] on input "text" at bounding box center [258, 148] width 129 height 15
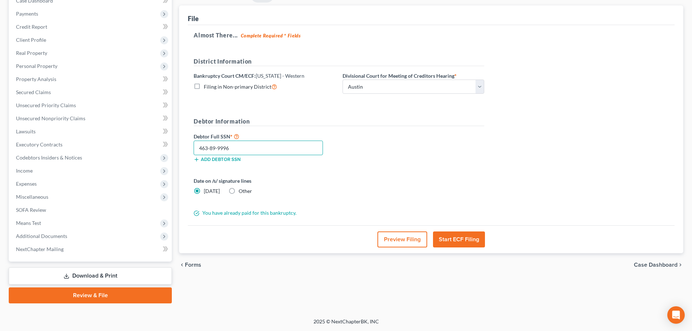
type input "463-89-9996"
click at [459, 239] on button "Start ECF Filing" at bounding box center [459, 239] width 52 height 16
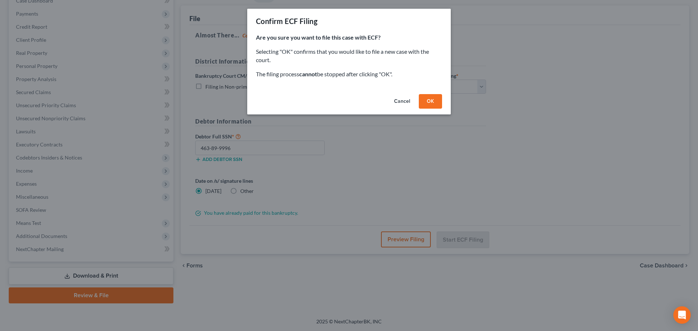
click at [430, 98] on button "OK" at bounding box center [430, 101] width 23 height 15
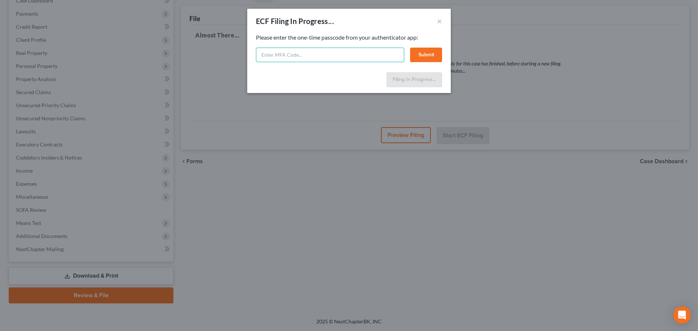
click at [282, 56] on input "text" at bounding box center [330, 55] width 148 height 15
paste input "564219"
type input "564219"
click at [424, 55] on button "Submit" at bounding box center [426, 55] width 32 height 15
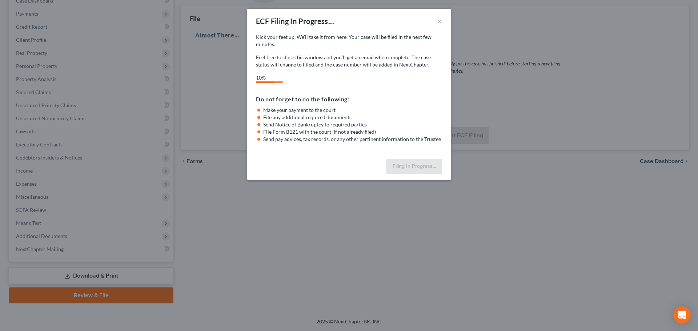
select select "0"
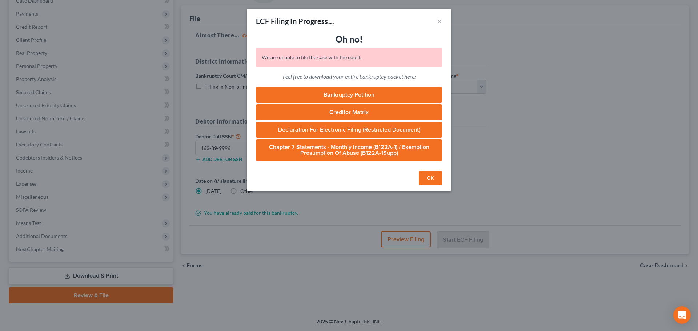
click at [428, 180] on button "OK" at bounding box center [430, 178] width 23 height 15
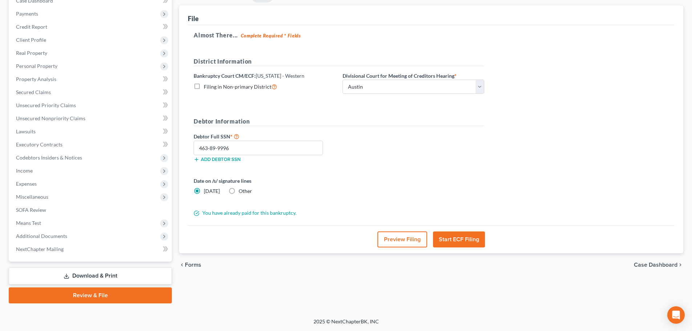
click at [455, 240] on button "Start ECF Filing" at bounding box center [459, 239] width 52 height 16
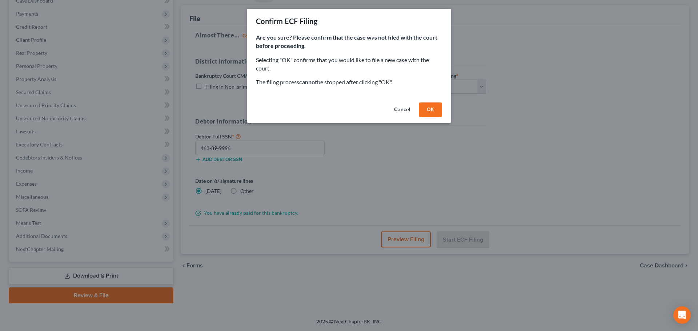
click at [426, 111] on button "OK" at bounding box center [430, 109] width 23 height 15
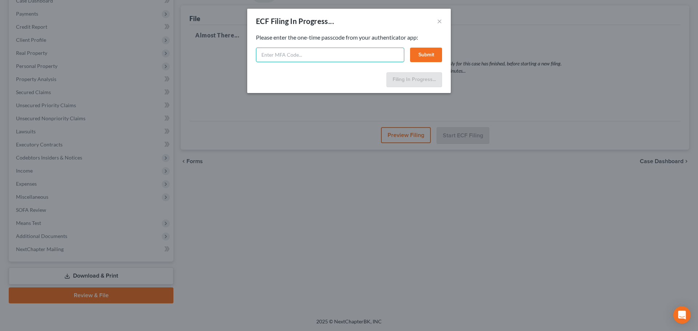
click at [299, 54] on input "text" at bounding box center [330, 55] width 148 height 15
paste input "249636"
type input "249636"
click at [420, 57] on button "Submit" at bounding box center [426, 55] width 32 height 15
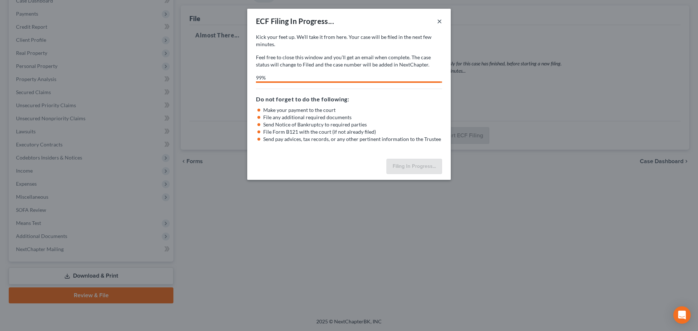
click at [438, 21] on button "×" at bounding box center [439, 21] width 5 height 9
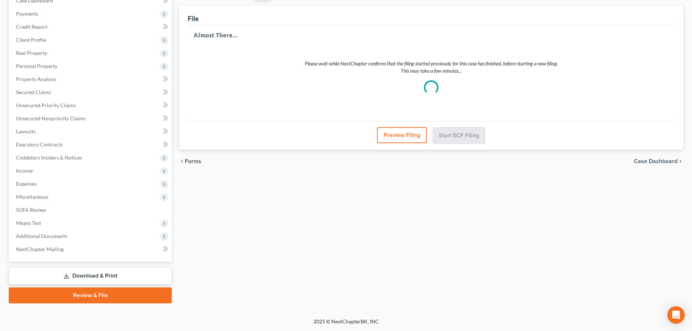
click at [210, 214] on div "Review Assemble File Review This court does not allow electronic filing for cas…" at bounding box center [432, 145] width 512 height 315
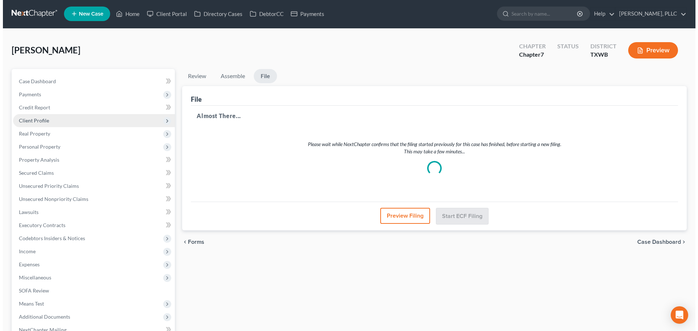
scroll to position [0, 0]
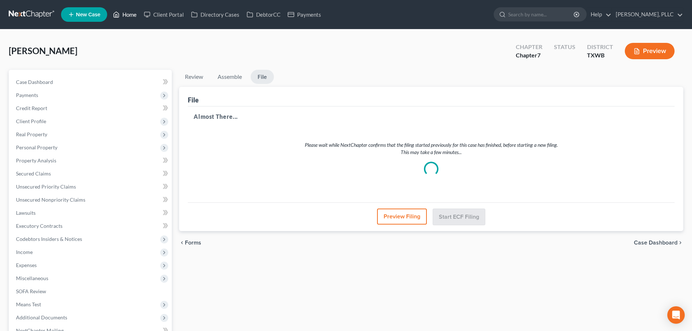
click at [129, 15] on link "Home" at bounding box center [124, 14] width 31 height 13
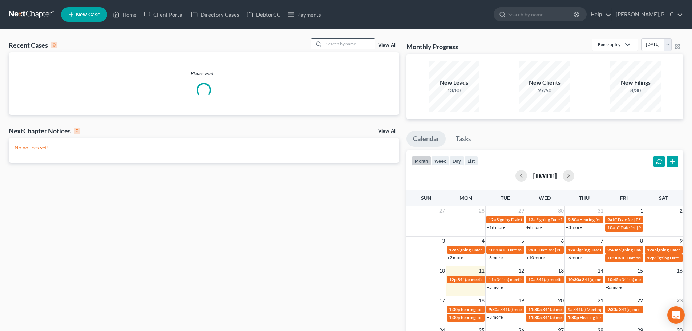
click at [346, 45] on input "search" at bounding box center [349, 44] width 51 height 11
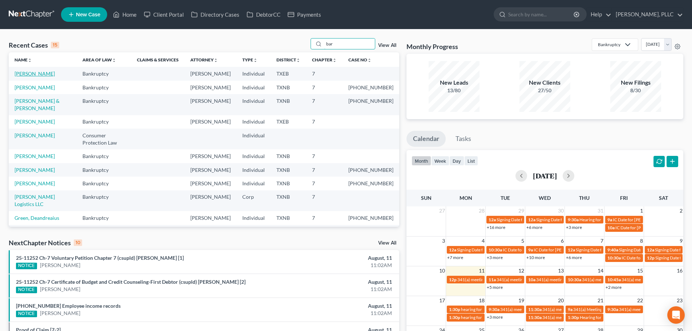
type input "bar"
click at [44, 75] on link "[PERSON_NAME]" at bounding box center [35, 74] width 40 height 6
select select "3"
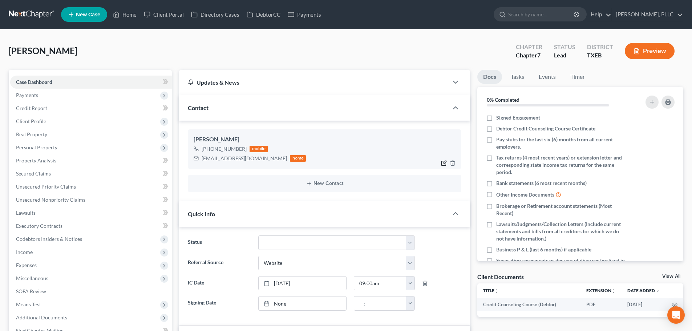
click at [444, 162] on icon "button" at bounding box center [444, 163] width 6 height 6
select select "0"
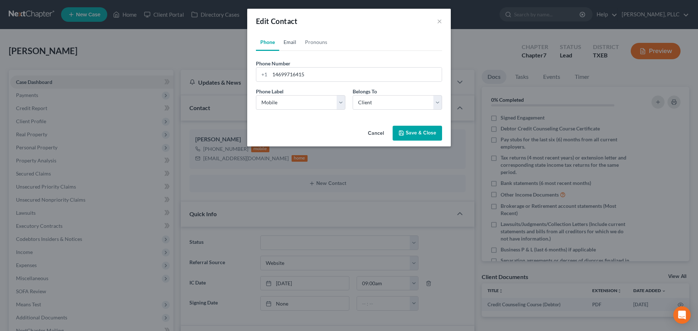
click at [289, 41] on link "Email" at bounding box center [289, 41] width 21 height 17
drag, startPoint x: 343, startPoint y: 75, endPoint x: 335, endPoint y: 75, distance: 7.6
click at [335, 75] on input "mauriciob60@yahoo.com" at bounding box center [356, 75] width 172 height 14
drag, startPoint x: 335, startPoint y: 75, endPoint x: 261, endPoint y: 84, distance: 74.7
click at [261, 84] on form "Email Address mauriciob60@yahoo.com Email Label Select Home Work Other Belongs …" at bounding box center [349, 88] width 186 height 56
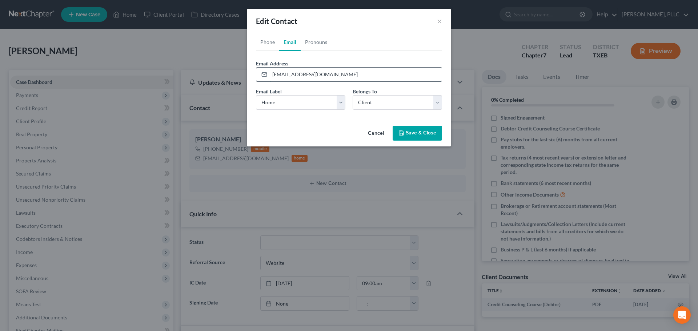
click at [359, 78] on input "mauriciob60@yahoo.com" at bounding box center [356, 75] width 172 height 14
click at [419, 135] on button "Save & Close" at bounding box center [416, 133] width 49 height 15
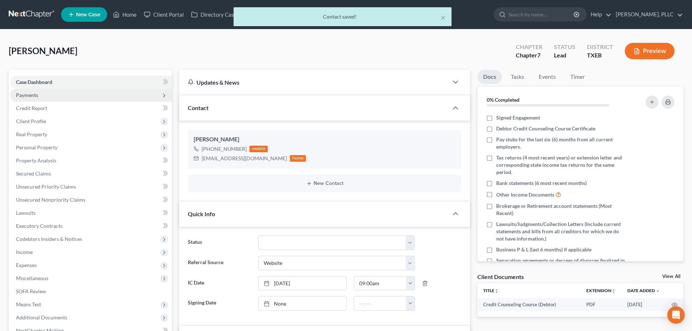
click at [47, 98] on span "Payments" at bounding box center [91, 95] width 162 height 13
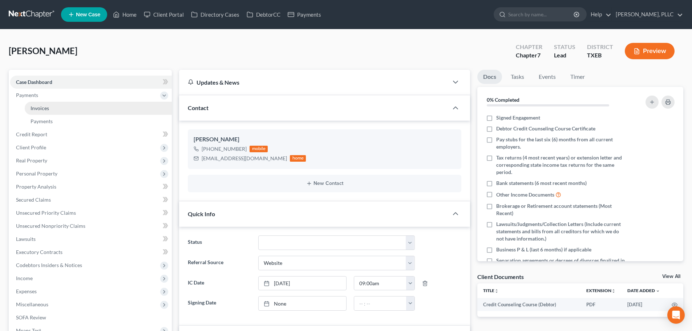
click at [52, 109] on link "Invoices" at bounding box center [98, 108] width 147 height 13
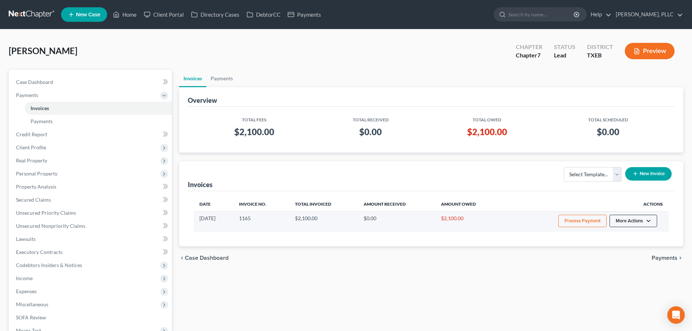
click at [644, 221] on button "More Actions" at bounding box center [634, 221] width 48 height 12
click at [636, 234] on link "View/Edit" at bounding box center [643, 236] width 85 height 12
select select "1"
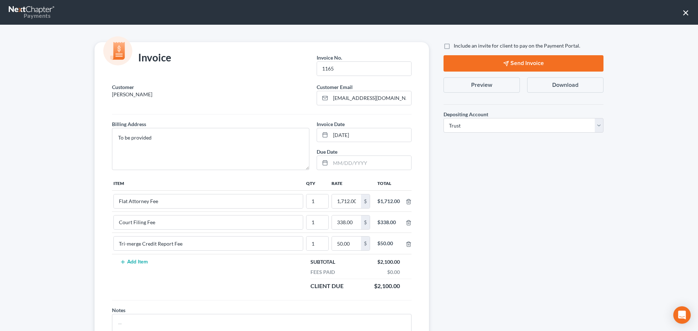
click at [454, 47] on label "Include an invite for client to pay on the Payment Portal." at bounding box center [517, 45] width 126 height 7
click at [456, 47] on input "Include an invite for client to pay on the Payment Portal." at bounding box center [458, 44] width 5 height 5
checkbox input "true"
click at [486, 65] on button "Send Invoice" at bounding box center [523, 63] width 160 height 16
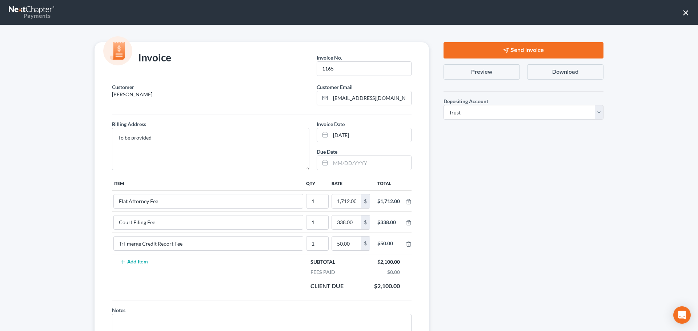
click at [684, 14] on button "×" at bounding box center [685, 13] width 7 height 12
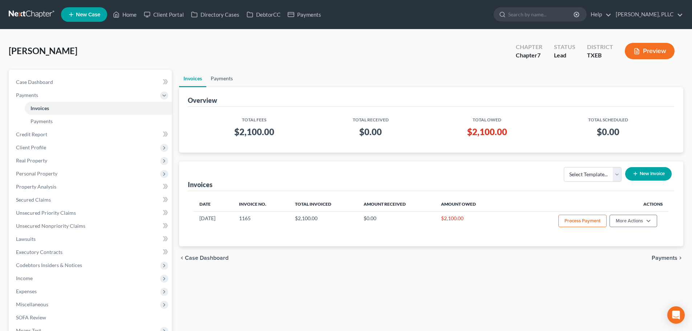
click at [232, 80] on link "Payments" at bounding box center [221, 78] width 31 height 17
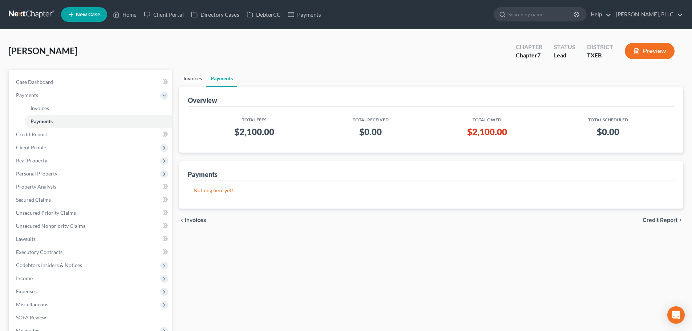
click at [197, 79] on link "Invoices" at bounding box center [192, 78] width 27 height 17
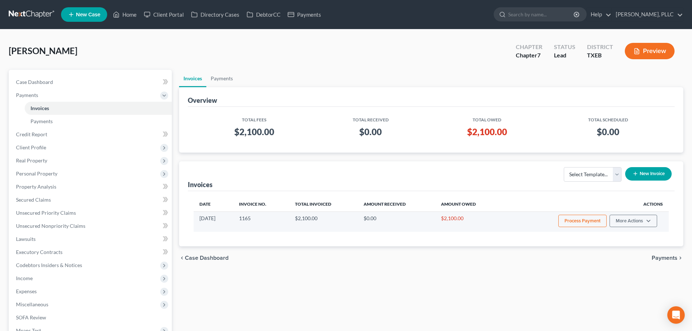
click at [579, 223] on button "Process Payment" at bounding box center [583, 221] width 48 height 12
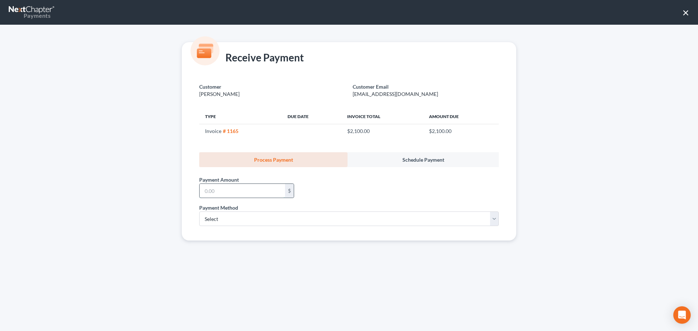
click at [277, 195] on input "text" at bounding box center [242, 191] width 85 height 14
type input "400"
click at [287, 218] on select "Select ACH Credit Card" at bounding box center [348, 219] width 299 height 15
select select "1"
click at [199, 212] on select "Select ACH Credit Card" at bounding box center [348, 219] width 299 height 15
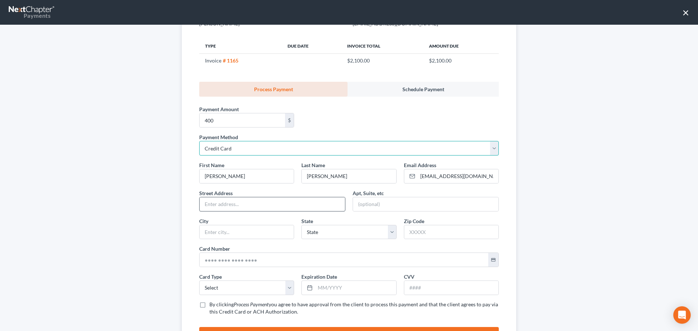
scroll to position [73, 0]
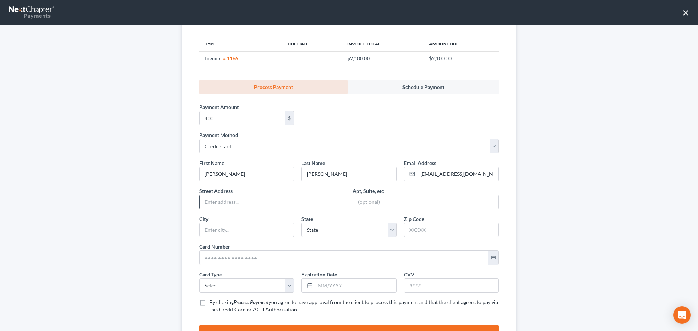
click at [275, 205] on input "text" at bounding box center [272, 202] width 145 height 14
type input "7997 W"
click at [222, 114] on input "400" at bounding box center [242, 118] width 85 height 14
type input "500"
click at [252, 204] on input "7997 W" at bounding box center [272, 202] width 145 height 14
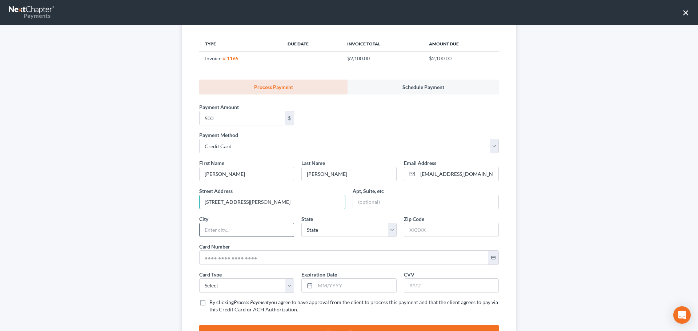
type input "7997 Wade Blvd"
click at [268, 234] on input "text" at bounding box center [247, 230] width 94 height 14
type input "D"
type input "Frisco"
select select "45"
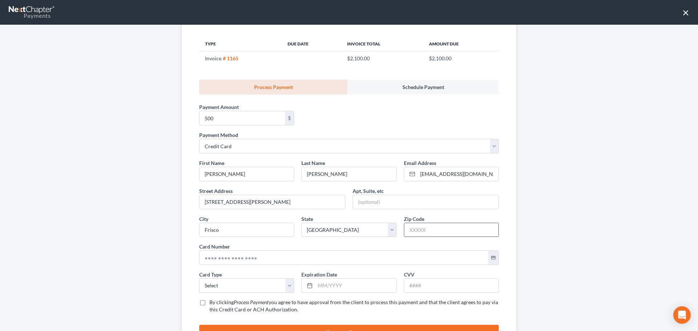
click at [437, 232] on input "text" at bounding box center [451, 230] width 94 height 14
click at [430, 204] on input "text" at bounding box center [425, 202] width 145 height 14
type input "316"
click at [425, 229] on input "text" at bounding box center [451, 230] width 94 height 14
type input "75034"
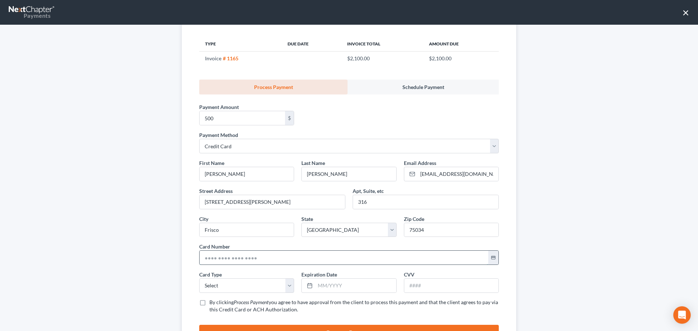
click at [282, 257] on input "text" at bounding box center [344, 258] width 289 height 14
type input "4342 5802 2774 9983"
click at [285, 287] on select "Select Visa MasterCard Discover American Express" at bounding box center [246, 285] width 95 height 15
select select "0"
click at [199, 278] on select "Select Visa MasterCard Discover American Express" at bounding box center [246, 285] width 95 height 15
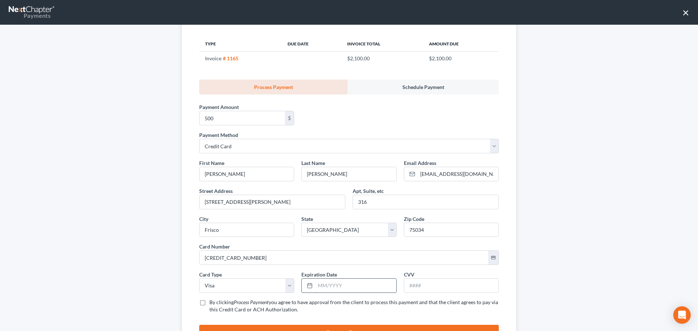
click at [316, 286] on input "text" at bounding box center [355, 286] width 81 height 14
type input "04/2028"
click at [410, 284] on input "text" at bounding box center [451, 286] width 94 height 14
type input "991"
click at [234, 120] on input "500" at bounding box center [242, 118] width 85 height 14
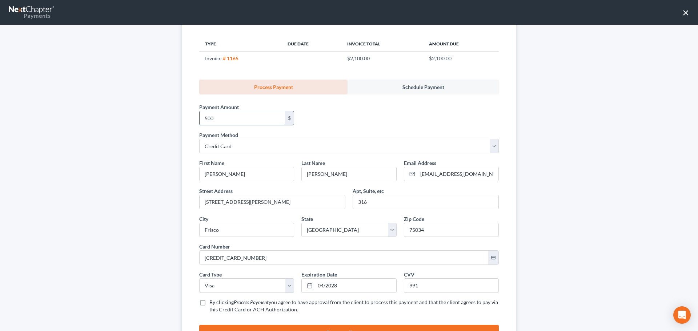
click at [234, 120] on input "500" at bounding box center [242, 118] width 85 height 14
type input "500.00"
click at [209, 303] on label "By clicking Process Payment you agree to have approval from the client to proce…" at bounding box center [353, 306] width 289 height 15
click at [212, 303] on input "By clicking Process Payment you agree to have approval from the client to proce…" at bounding box center [214, 301] width 5 height 5
checkbox input "true"
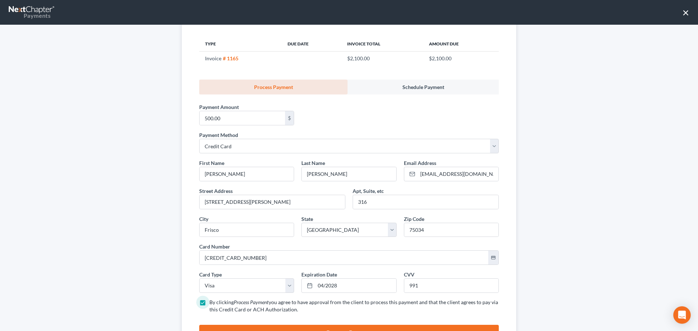
scroll to position [109, 0]
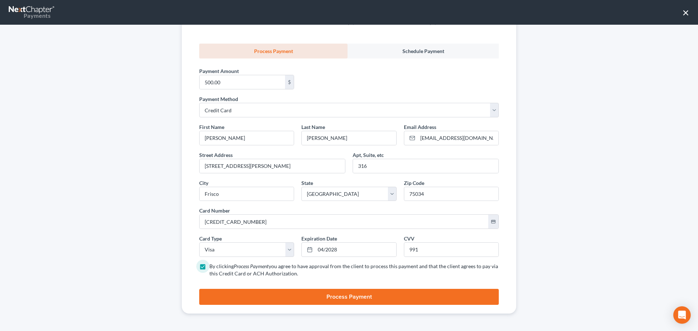
click at [275, 299] on button "Process Payment" at bounding box center [348, 297] width 299 height 16
click at [115, 90] on div "Receive Payment Customer Barrera, Maurice Customer Email mauriciob60@yahoo.com …" at bounding box center [349, 178] width 698 height 306
click at [298, 298] on button "Process Payment" at bounding box center [348, 297] width 299 height 16
click at [224, 82] on input "500.00" at bounding box center [242, 82] width 85 height 14
type input "400.00"
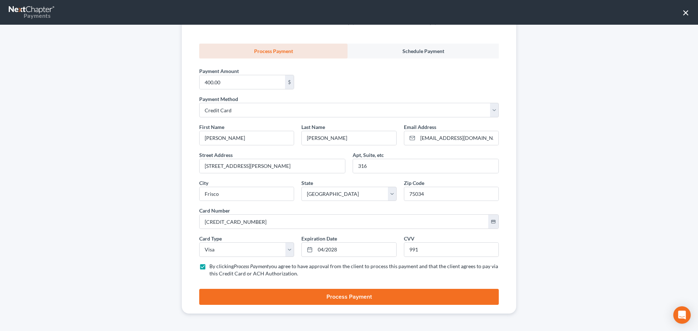
click at [285, 295] on button "Process Payment" at bounding box center [348, 297] width 299 height 16
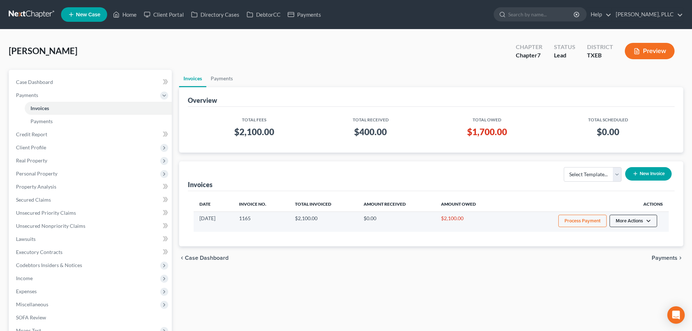
click at [646, 219] on button "More Actions" at bounding box center [634, 221] width 48 height 12
click at [631, 238] on link "View/Edit" at bounding box center [643, 236] width 85 height 12
select select "1"
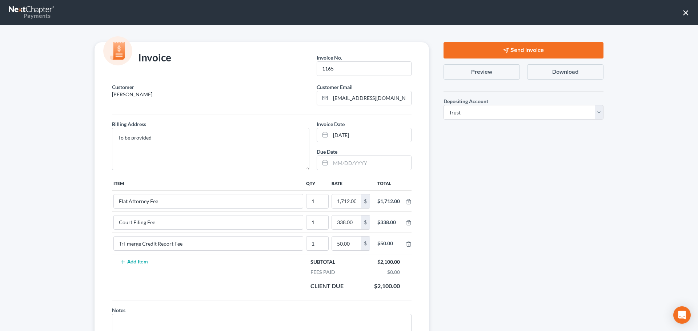
click at [492, 48] on button "Send Invoice" at bounding box center [523, 50] width 160 height 16
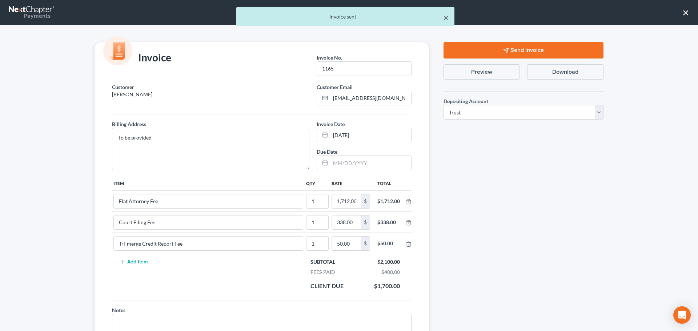
click at [446, 18] on button "×" at bounding box center [445, 17] width 5 height 9
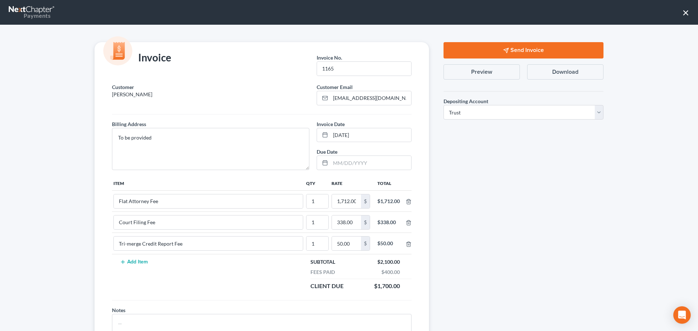
click at [685, 12] on button "×" at bounding box center [685, 13] width 7 height 12
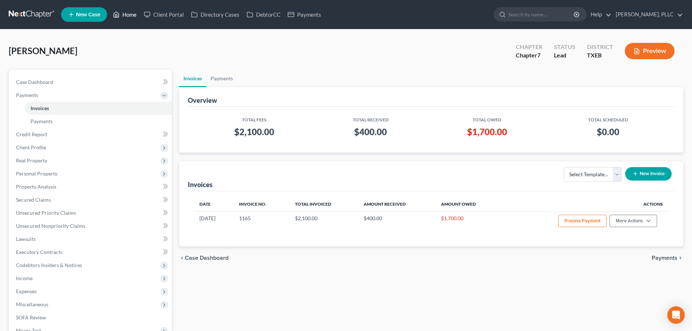
click at [132, 16] on link "Home" at bounding box center [124, 14] width 31 height 13
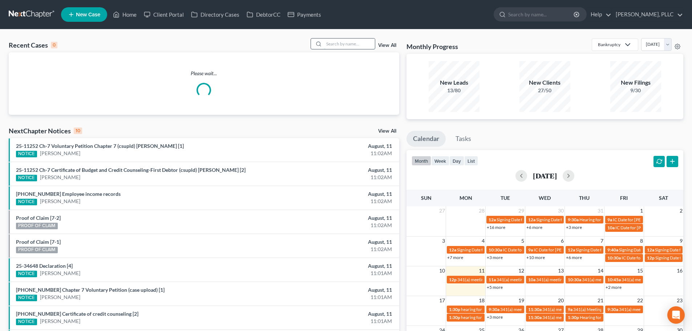
click at [348, 44] on input "search" at bounding box center [349, 44] width 51 height 11
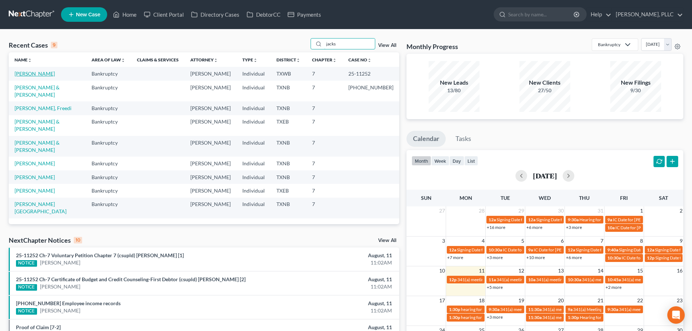
type input "jacks"
click at [40, 74] on link "[PERSON_NAME]" at bounding box center [35, 74] width 40 height 6
select select "1"
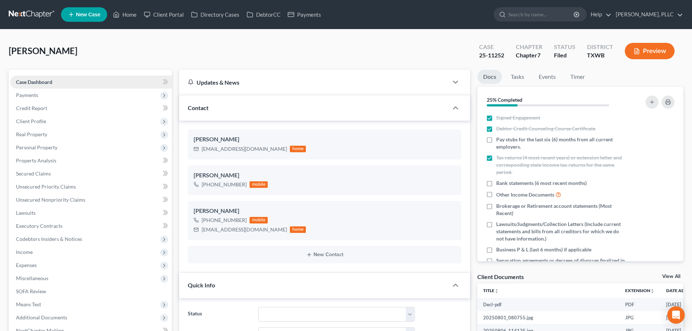
scroll to position [259, 0]
click at [45, 213] on link "Lawsuits" at bounding box center [91, 212] width 162 height 13
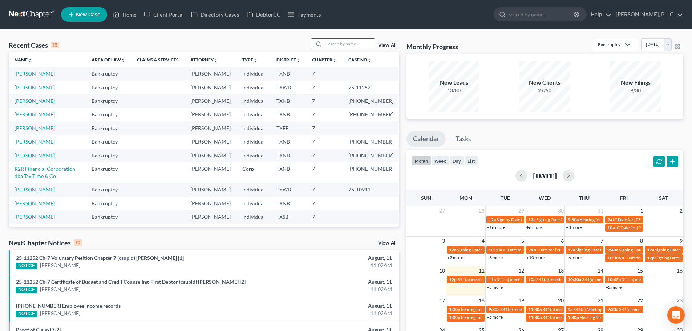
click at [334, 45] on input "search" at bounding box center [349, 44] width 51 height 11
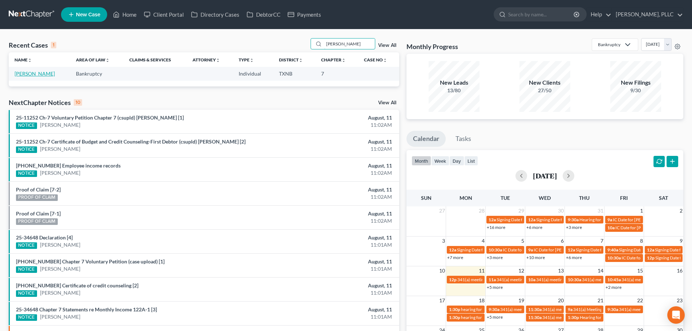
type input "[PERSON_NAME]"
click at [39, 75] on link "[PERSON_NAME]" at bounding box center [35, 74] width 40 height 6
select select "3"
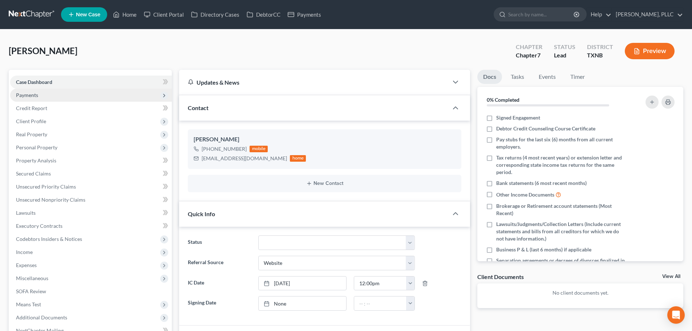
click at [37, 97] on span "Payments" at bounding box center [27, 95] width 22 height 6
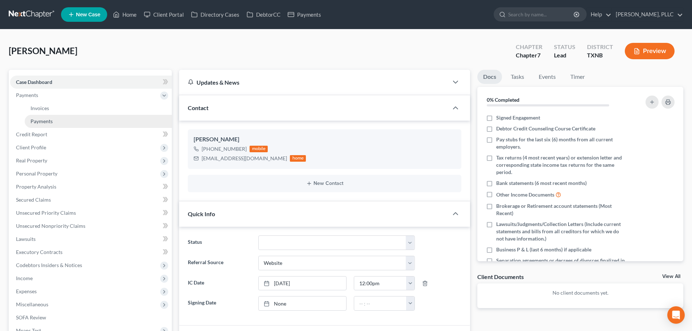
click at [40, 120] on span "Payments" at bounding box center [42, 121] width 22 height 6
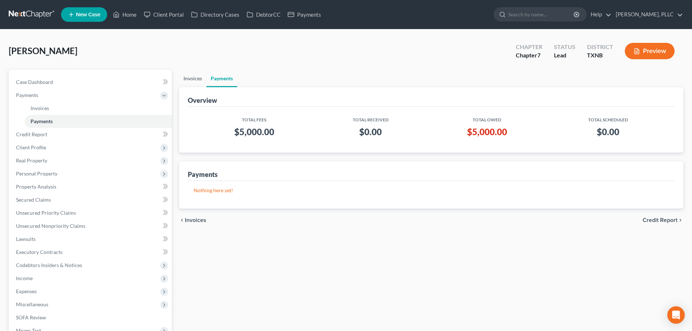
click at [190, 80] on link "Invoices" at bounding box center [192, 78] width 27 height 17
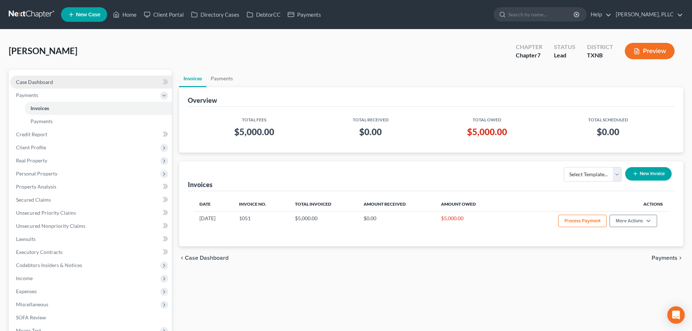
click at [41, 80] on span "Case Dashboard" at bounding box center [34, 82] width 37 height 6
select select "14"
select select "3"
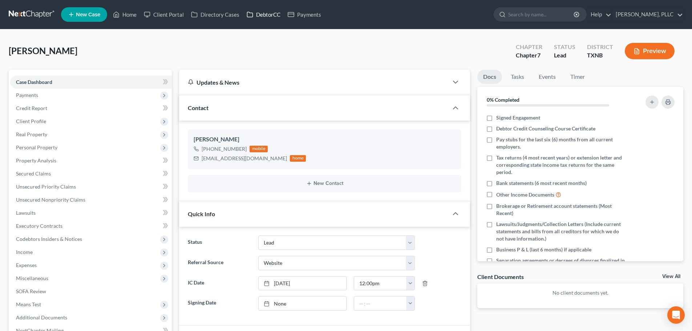
click at [267, 15] on link "DebtorCC" at bounding box center [263, 14] width 41 height 13
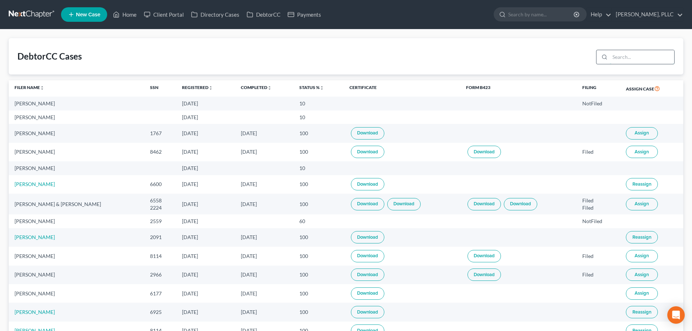
click at [616, 56] on input "search" at bounding box center [642, 57] width 64 height 14
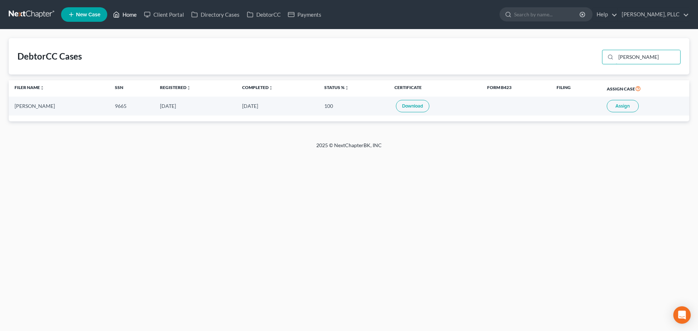
type input "[PERSON_NAME]"
click at [129, 16] on link "Home" at bounding box center [124, 14] width 31 height 13
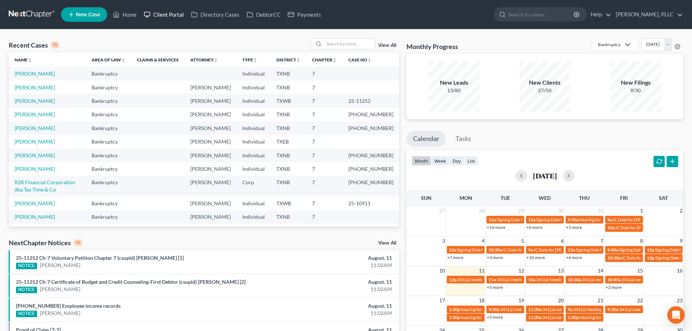
click at [173, 16] on link "Client Portal" at bounding box center [163, 14] width 47 height 13
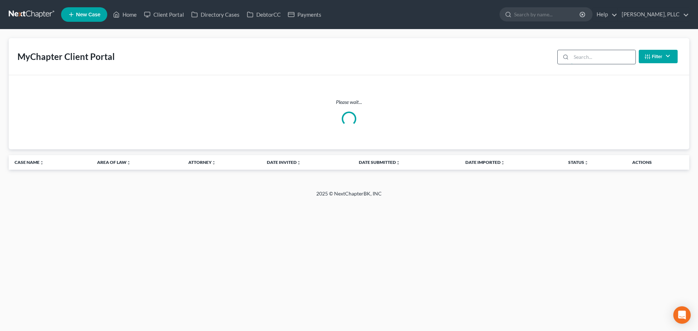
click at [594, 57] on input "search" at bounding box center [603, 57] width 64 height 14
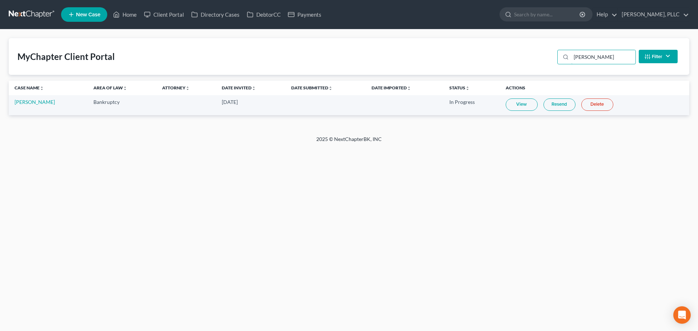
type input "[PERSON_NAME]"
click at [516, 107] on link "View" at bounding box center [522, 104] width 32 height 12
click at [38, 102] on link "[PERSON_NAME]" at bounding box center [35, 102] width 40 height 6
select select "3"
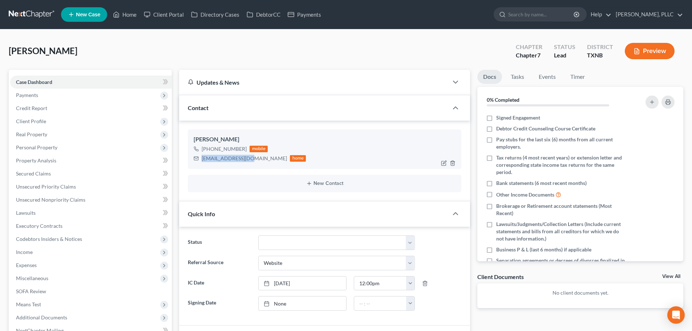
drag, startPoint x: 251, startPoint y: 160, endPoint x: 201, endPoint y: 161, distance: 49.8
click at [201, 161] on div "[EMAIL_ADDRESS][DOMAIN_NAME] home" at bounding box center [250, 158] width 112 height 9
copy div "[EMAIL_ADDRESS][DOMAIN_NAME]"
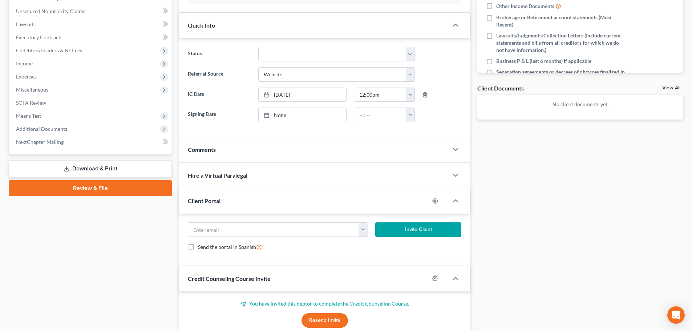
scroll to position [247, 0]
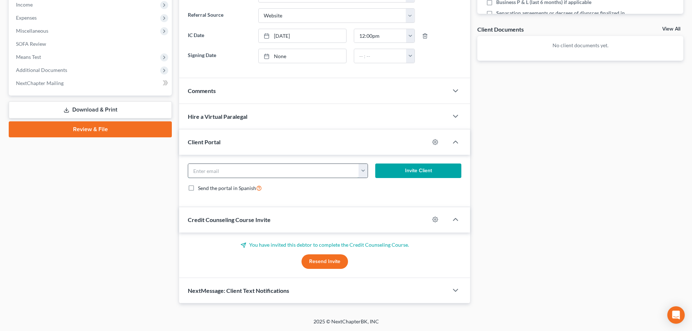
click at [272, 173] on input "email" at bounding box center [273, 171] width 171 height 14
paste input "[EMAIL_ADDRESS][DOMAIN_NAME]"
type input "[EMAIL_ADDRESS][DOMAIN_NAME]"
click at [411, 171] on button "Invite Client" at bounding box center [418, 171] width 86 height 15
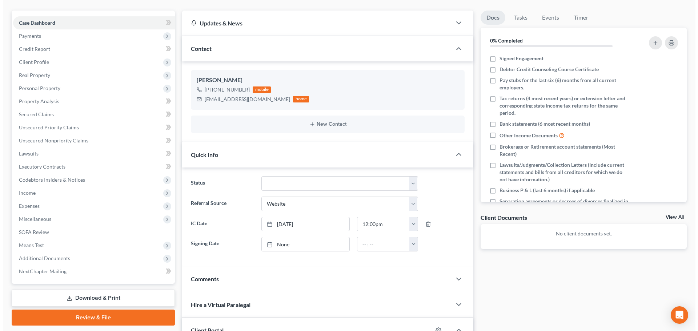
scroll to position [0, 0]
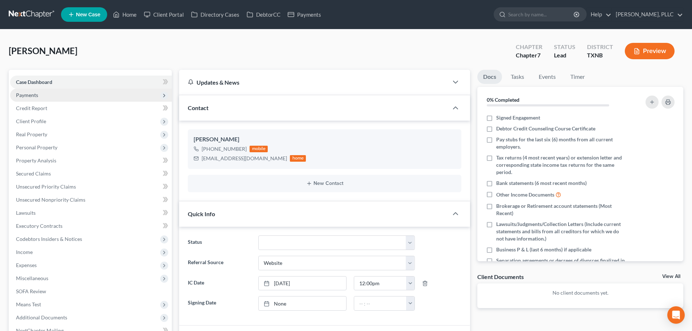
click at [34, 98] on span "Payments" at bounding box center [91, 95] width 162 height 13
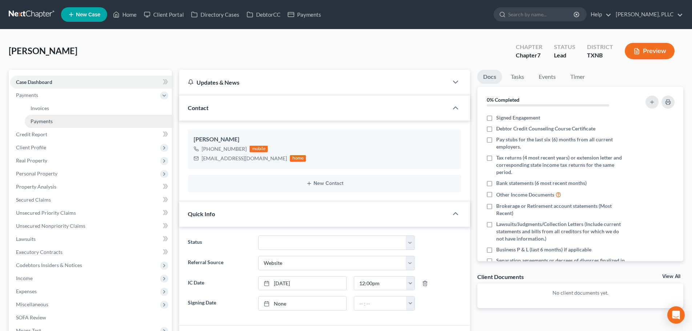
click at [40, 120] on span "Payments" at bounding box center [42, 121] width 22 height 6
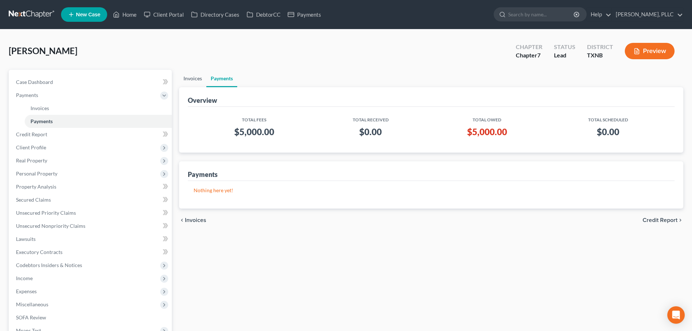
click at [194, 80] on link "Invoices" at bounding box center [192, 78] width 27 height 17
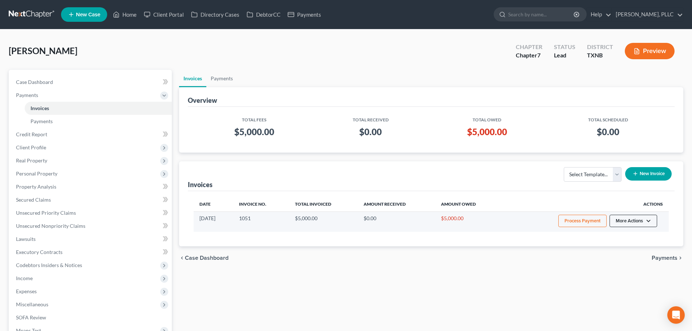
click at [645, 221] on button "More Actions" at bounding box center [634, 221] width 48 height 12
click at [635, 237] on link "View/Edit" at bounding box center [643, 236] width 85 height 12
select select "1"
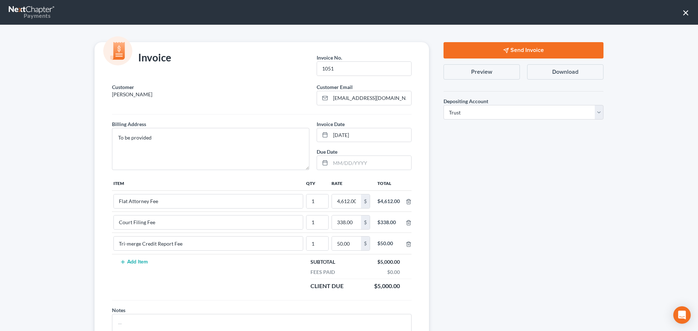
click at [474, 51] on button "Send Invoice" at bounding box center [523, 50] width 160 height 16
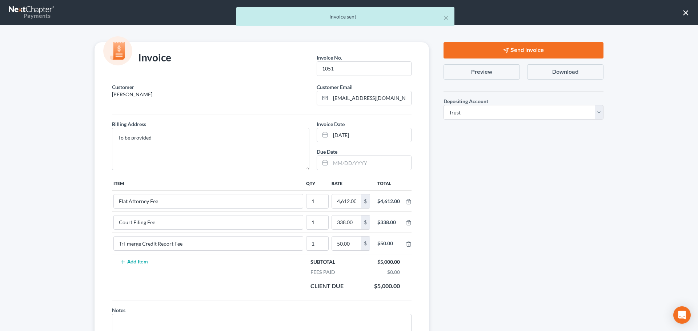
click at [685, 12] on div "× Invoice sent" at bounding box center [345, 18] width 698 height 23
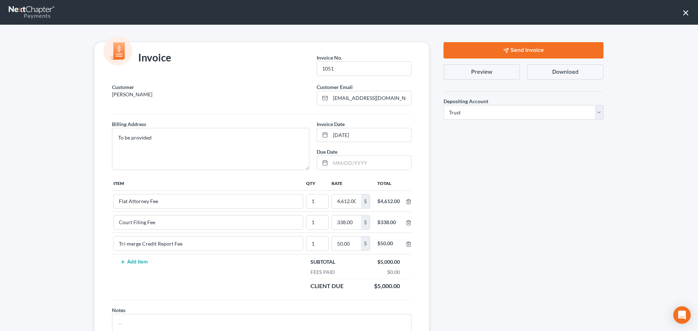
click at [469, 221] on div "Send Invoice Preview Download Depositing Account * Select Operation Trust Save …" at bounding box center [523, 198] width 174 height 313
click at [50, 154] on div "Invoice Invoice No. * 1051 Customer [PERSON_NAME] Customer Email * [EMAIL_ADDRE…" at bounding box center [349, 178] width 698 height 306
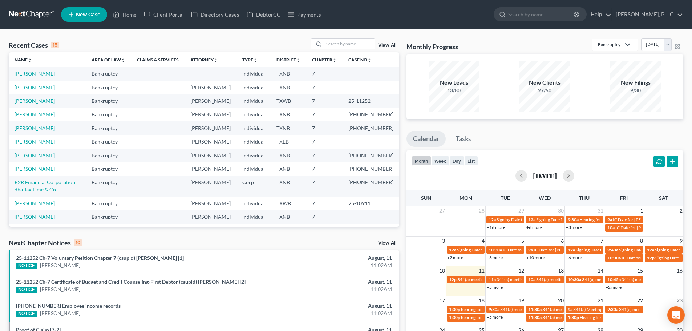
click at [632, 128] on div "Monthly Progress Bankruptcy Bankruptcy Consumer Protection Law [DATE] [DATE] [D…" at bounding box center [545, 269] width 284 height 463
